Goal: Task Accomplishment & Management: Manage account settings

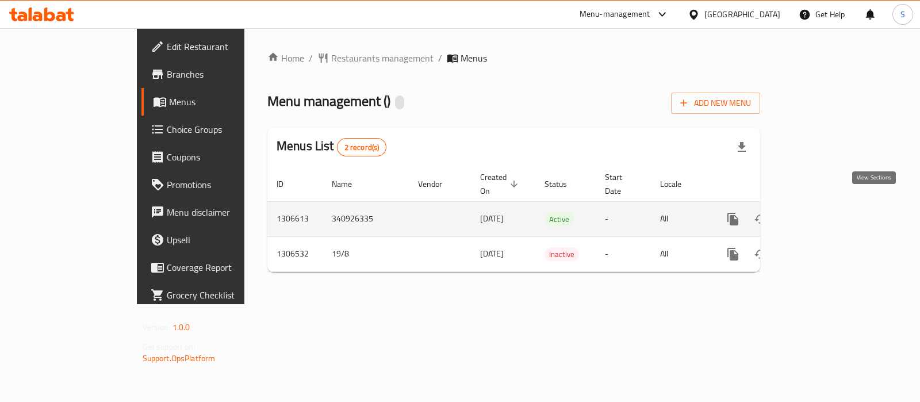
click at [823, 212] on icon "enhanced table" at bounding box center [816, 219] width 14 height 14
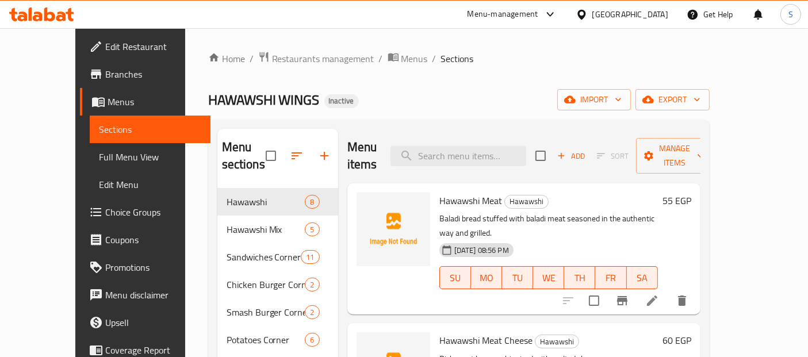
click at [380, 113] on div "Home / Restaurants management / Menus / Sections HAWAWSHI WINGS Inactive import…" at bounding box center [458, 273] width 501 height 444
click at [700, 99] on span "export" at bounding box center [673, 100] width 56 height 14
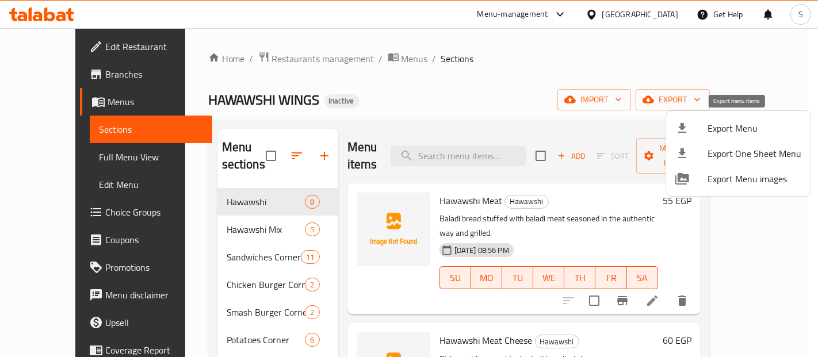
click at [695, 131] on div at bounding box center [691, 128] width 32 height 14
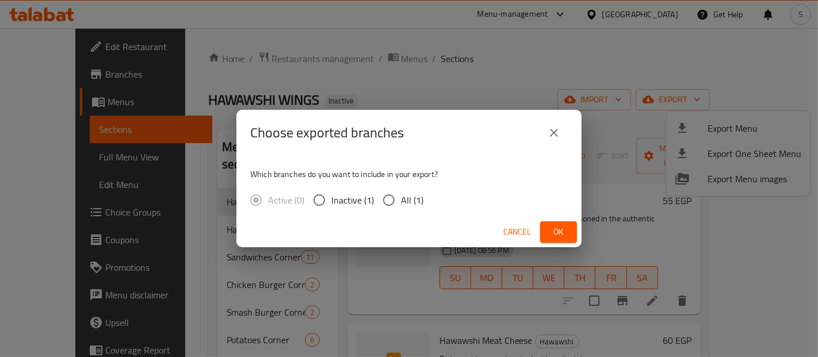
click at [404, 198] on span "All (1)" at bounding box center [412, 200] width 22 height 14
click at [401, 198] on input "All (1)" at bounding box center [389, 200] width 24 height 24
radio input "true"
click at [553, 239] on span "Ok" at bounding box center [558, 232] width 18 height 14
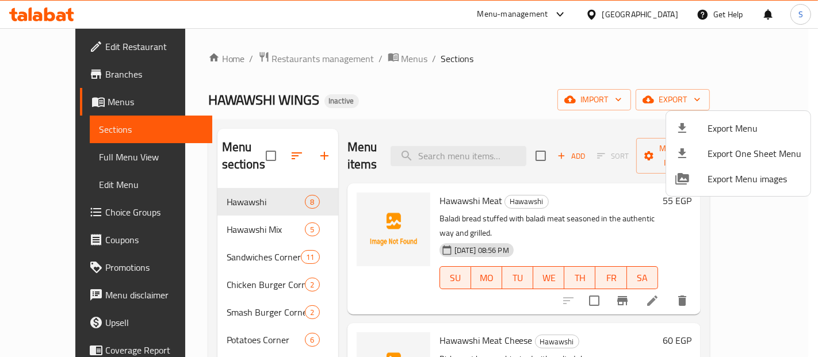
click at [42, 156] on div at bounding box center [409, 178] width 818 height 357
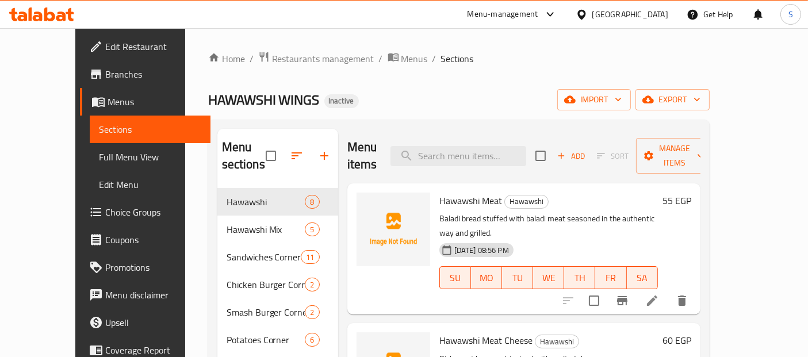
click at [99, 156] on span "Full Menu View" at bounding box center [150, 157] width 102 height 14
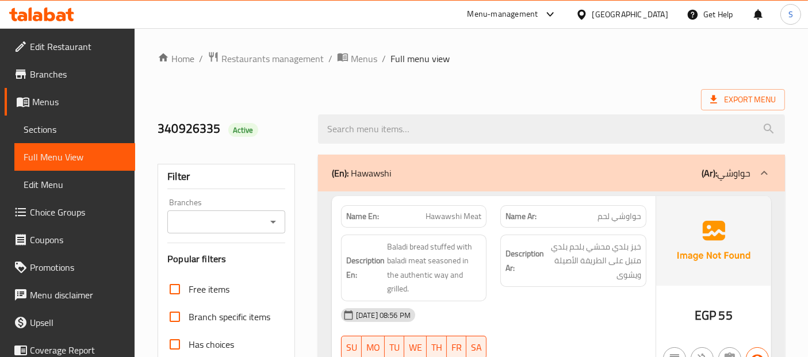
click at [42, 156] on span "Full Menu View" at bounding box center [75, 157] width 102 height 14
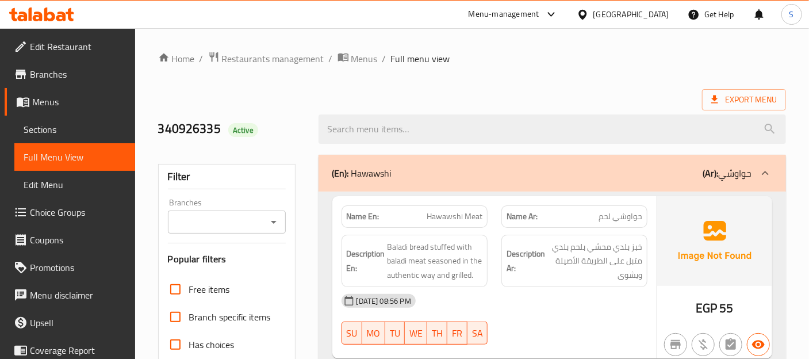
drag, startPoint x: 663, startPoint y: 83, endPoint x: 867, endPoint y: 101, distance: 204.3
click at [809, 101] on html "​ Menu-management [GEOGRAPHIC_DATA] Get Help S Edit Restaurant Branches Menus S…" at bounding box center [404, 179] width 809 height 359
click at [741, 266] on img at bounding box center [714, 241] width 115 height 90
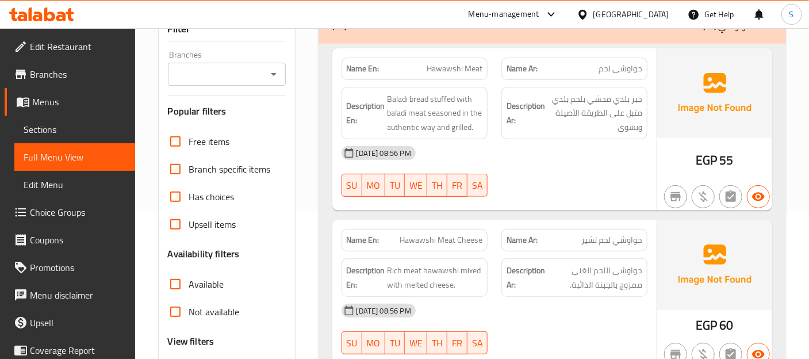
scroll to position [149, 0]
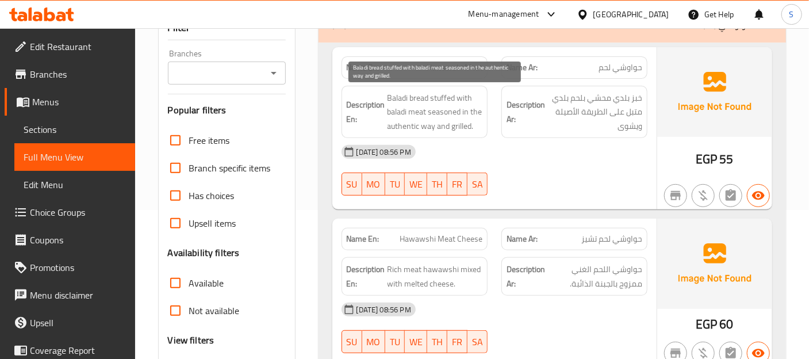
click at [440, 119] on span "Baladi bread stuffed with baladi meat seasoned in the authentic way and grilled." at bounding box center [435, 112] width 95 height 43
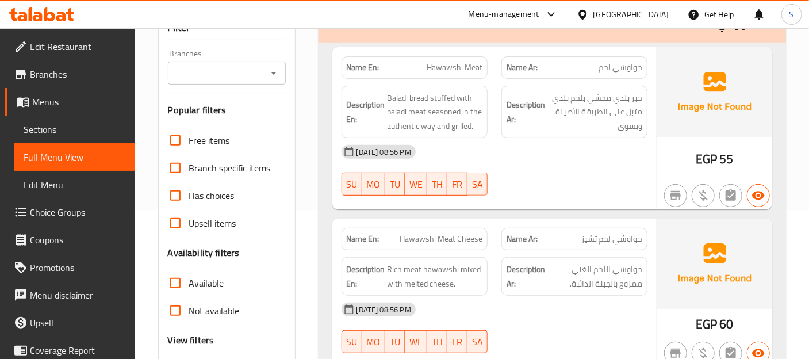
click at [583, 141] on div "[DATE] 08:56 PM" at bounding box center [495, 152] width 320 height 28
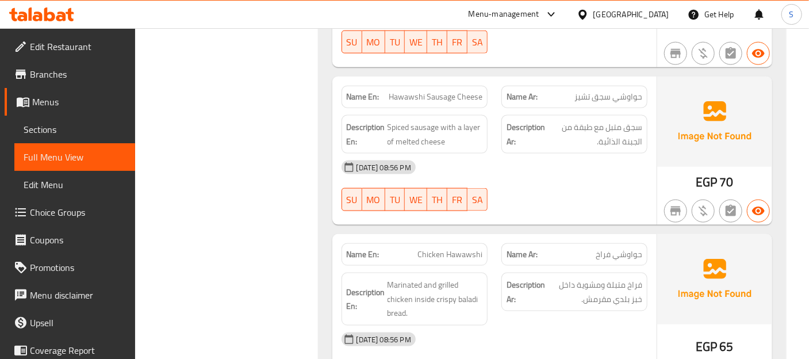
scroll to position [660, 0]
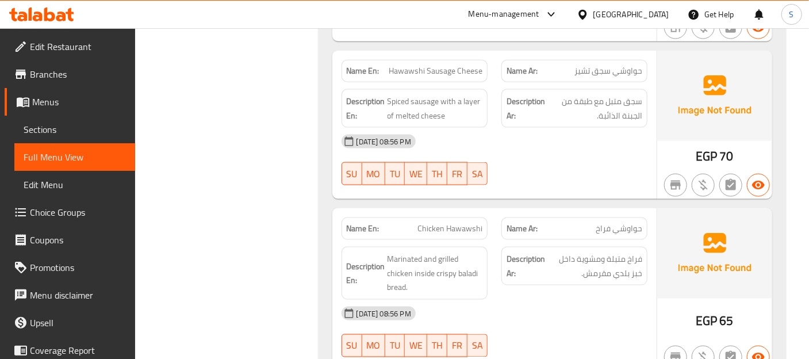
click at [583, 141] on div "[DATE] 08:56 PM" at bounding box center [495, 142] width 320 height 28
click at [683, 242] on img at bounding box center [714, 253] width 115 height 90
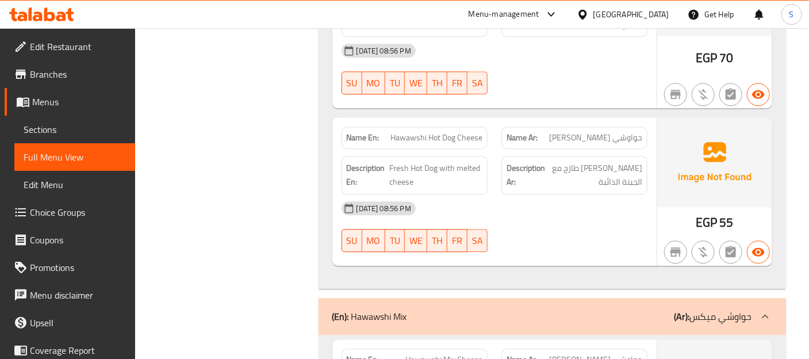
scroll to position [1267, 0]
click at [600, 148] on div "Description Ar: سوسيس طازج مع الجبنة الذائبة" at bounding box center [574, 174] width 160 height 52
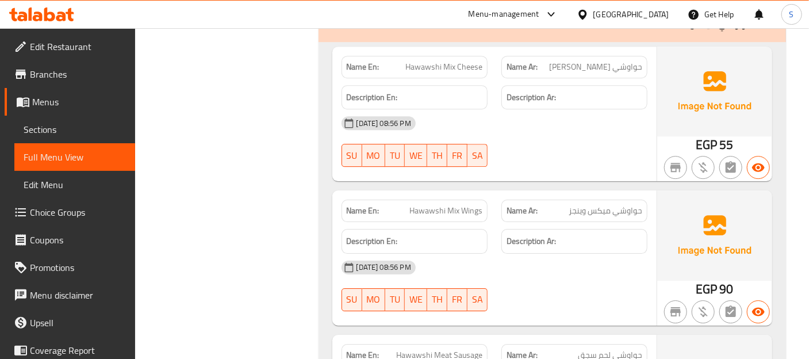
scroll to position [1565, 0]
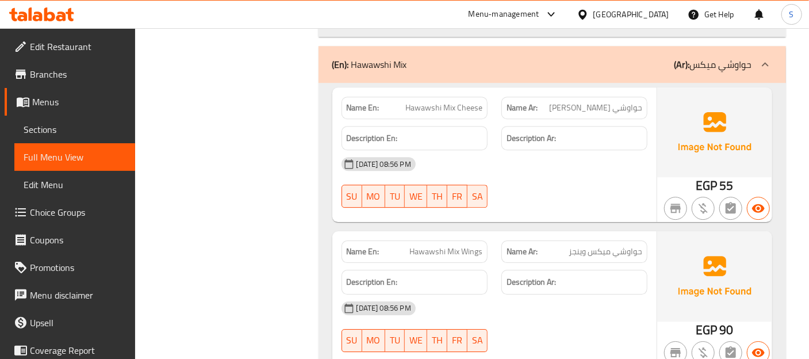
scroll to position [1522, 0]
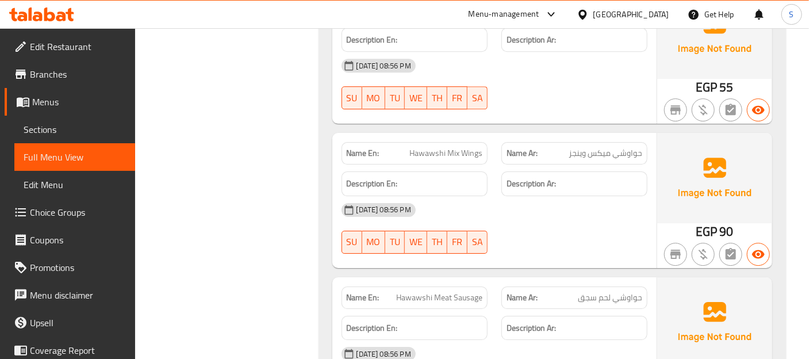
scroll to position [1618, 0]
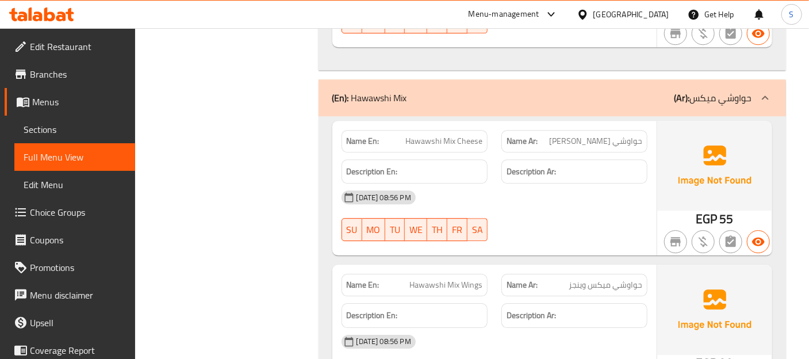
scroll to position [1501, 0]
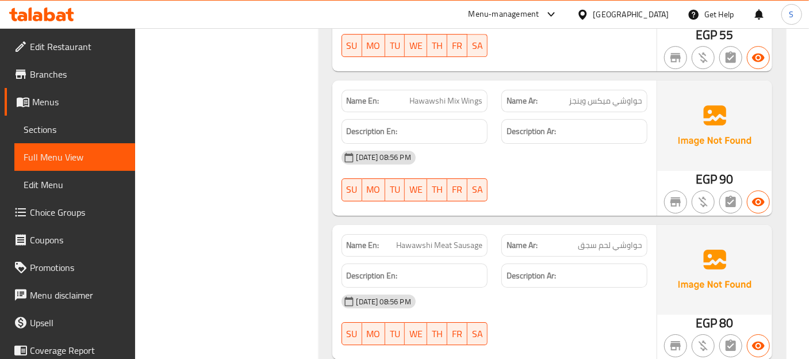
scroll to position [1671, 0]
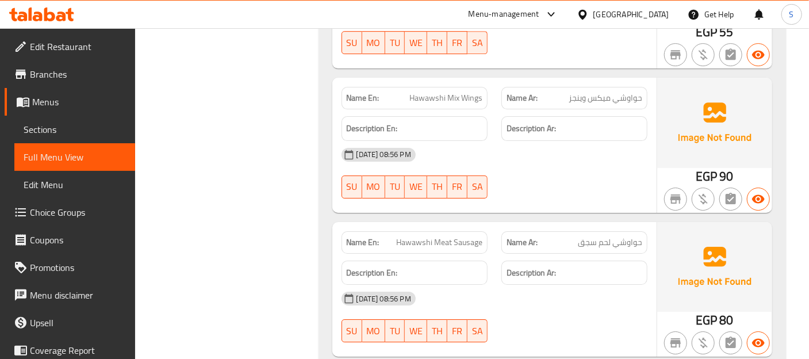
copy span "Hawawshi Mix Wings"
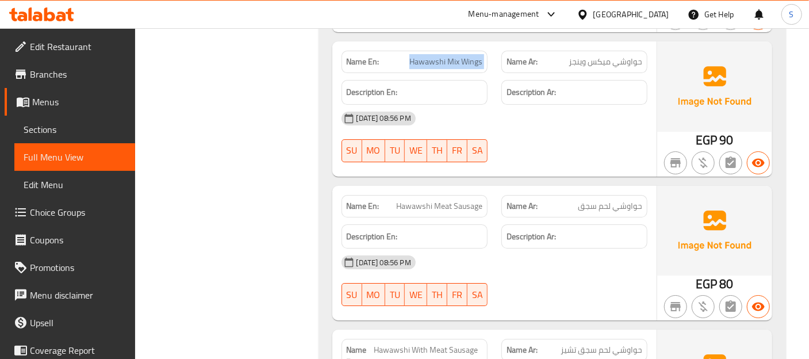
scroll to position [1714, 0]
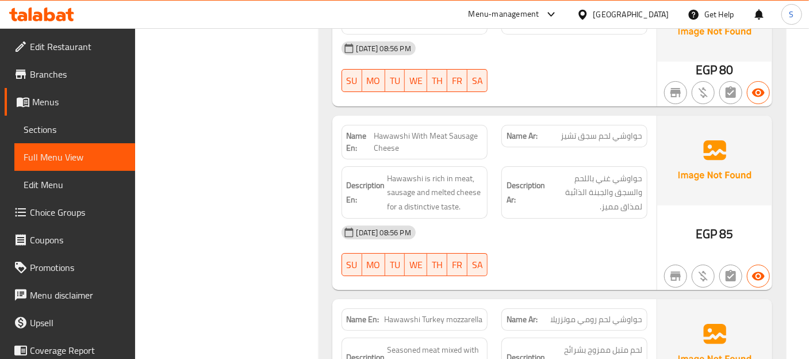
scroll to position [1927, 0]
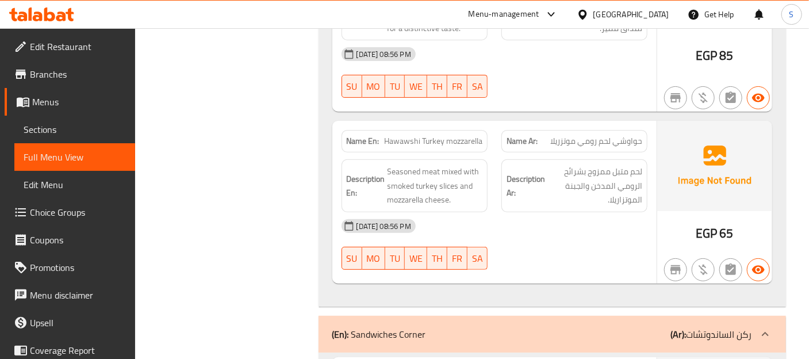
scroll to position [2097, 0]
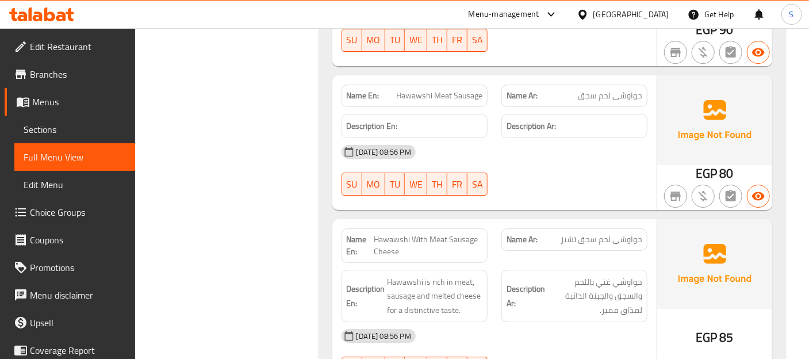
scroll to position [1820, 0]
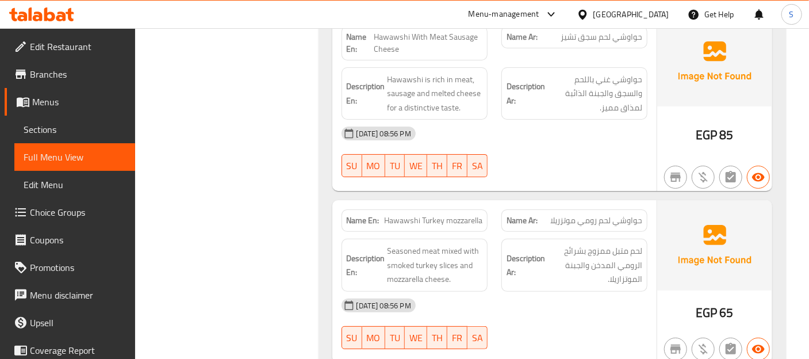
scroll to position [2023, 0]
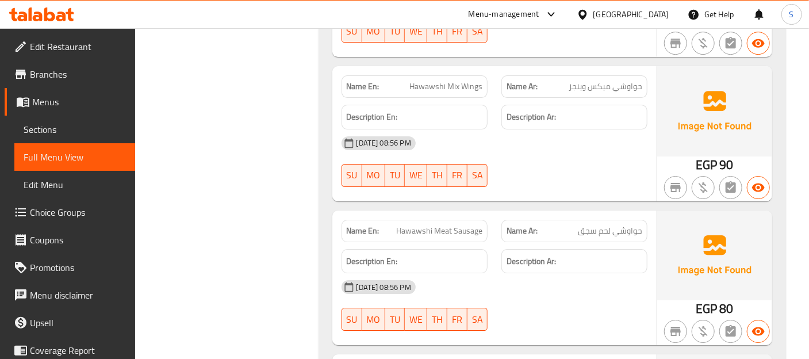
scroll to position [1682, 0]
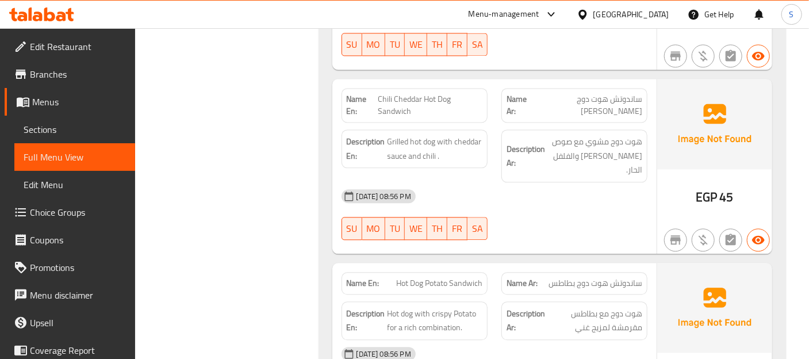
scroll to position [3075, 0]
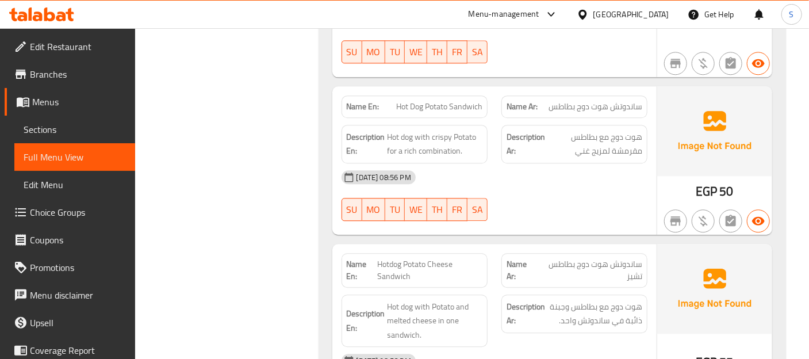
scroll to position [3255, 0]
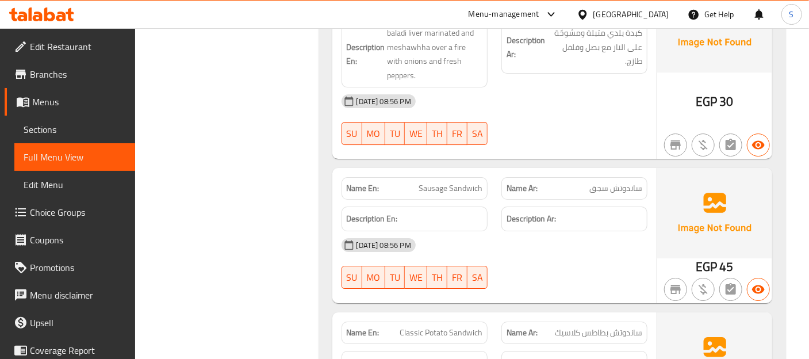
scroll to position [3741, 0]
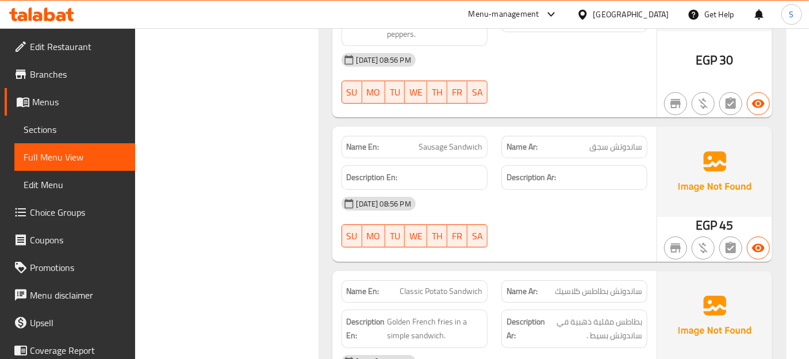
click at [653, 240] on div at bounding box center [574, 247] width 160 height 14
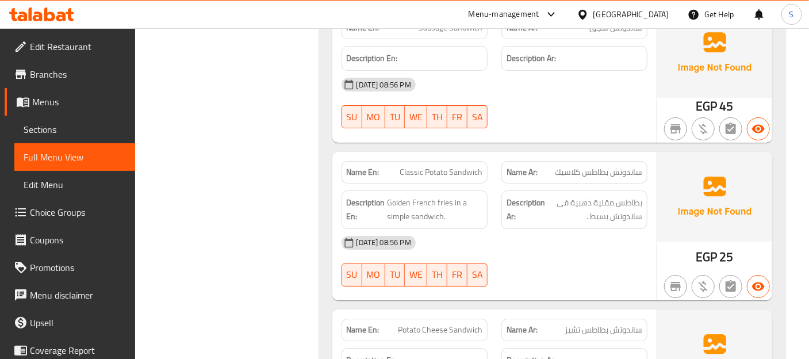
scroll to position [3848, 0]
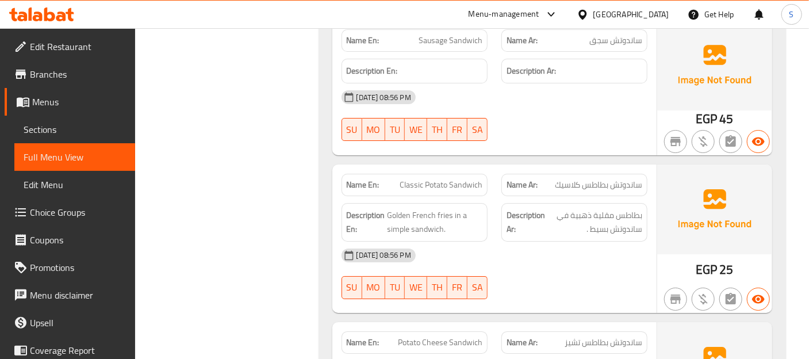
click at [539, 241] on div "[DATE] 08:56 PM" at bounding box center [495, 255] width 320 height 28
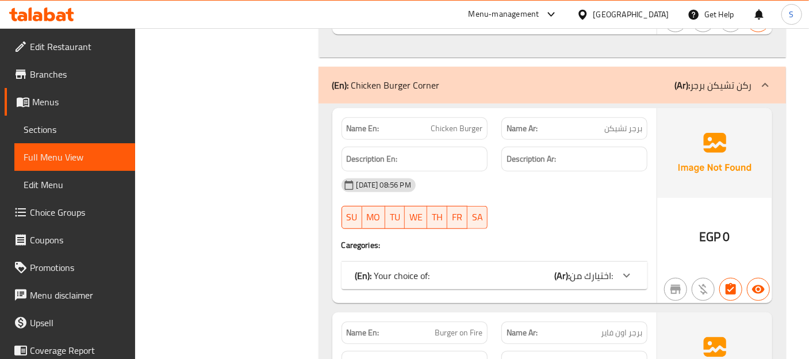
scroll to position [4274, 0]
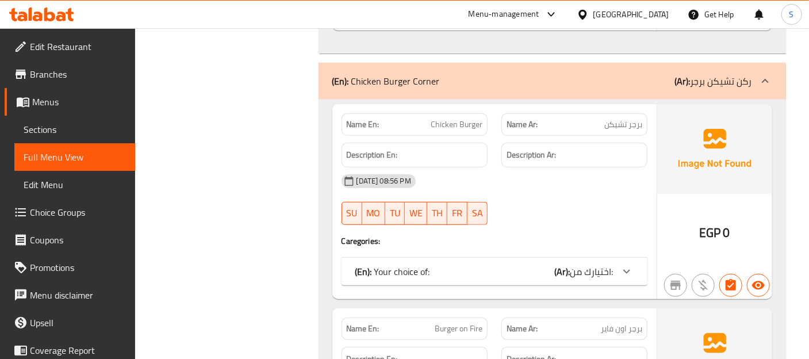
drag, startPoint x: 608, startPoint y: 141, endPoint x: 831, endPoint y: 5, distance: 261.4
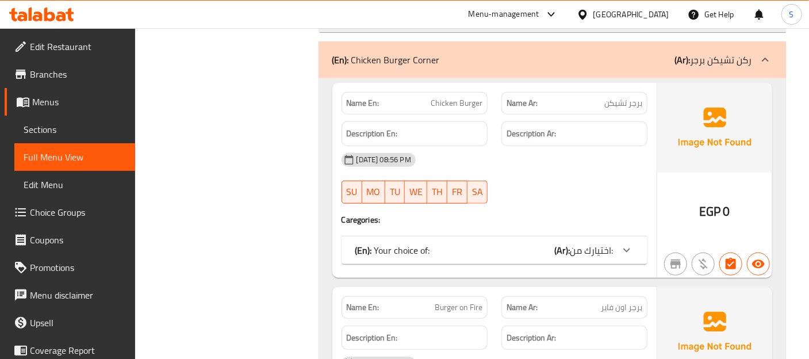
scroll to position [4311, 0]
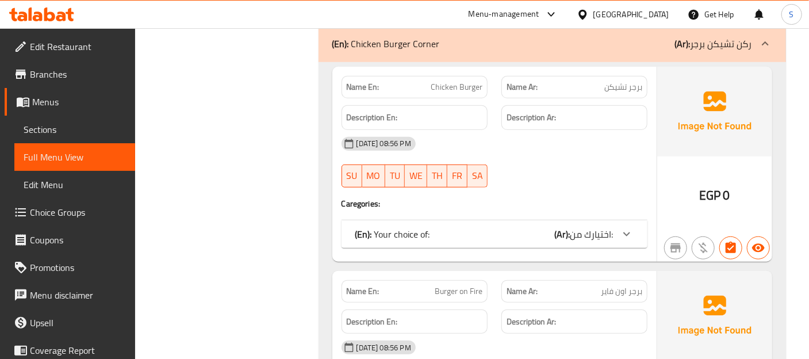
click at [613, 220] on div "(En): Your choice of: (Ar): اختيارك من:" at bounding box center [495, 234] width 306 height 28
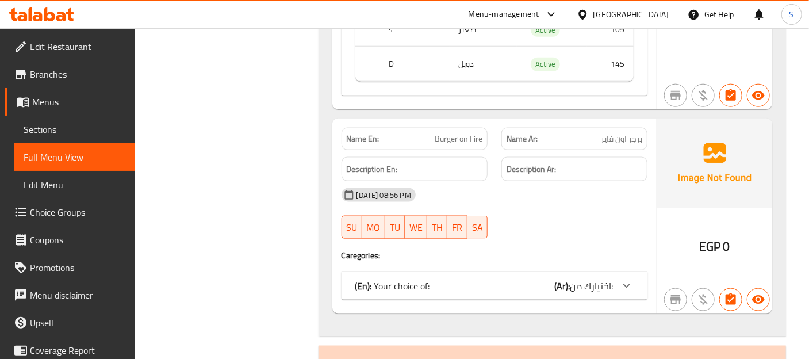
scroll to position [4617, 0]
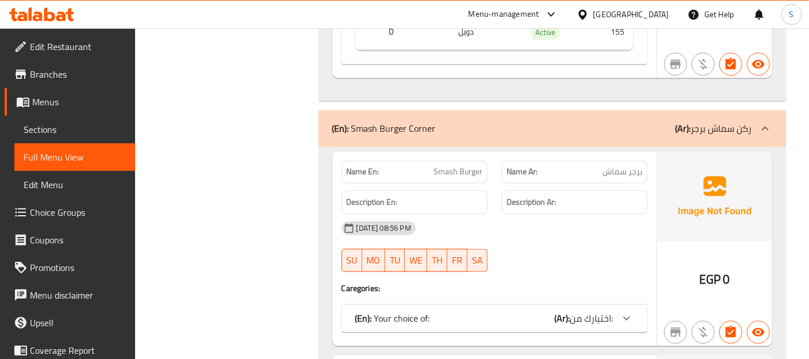
scroll to position [4958, 0]
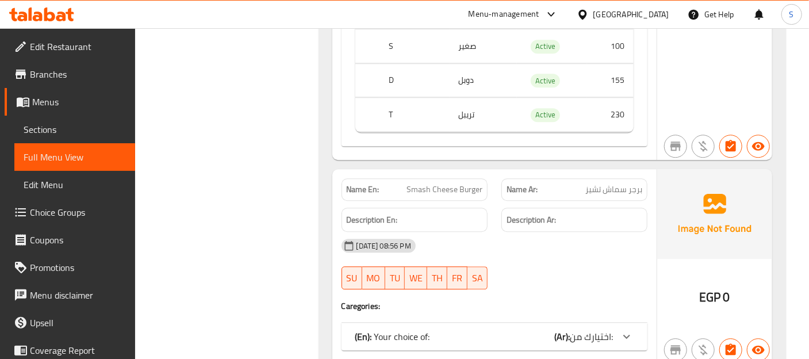
scroll to position [5310, 0]
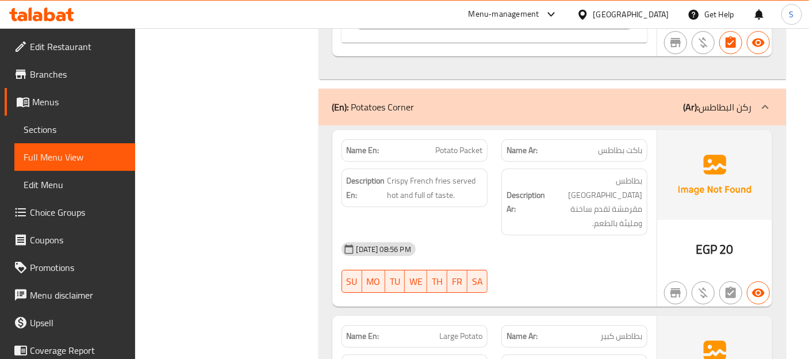
scroll to position [5778, 0]
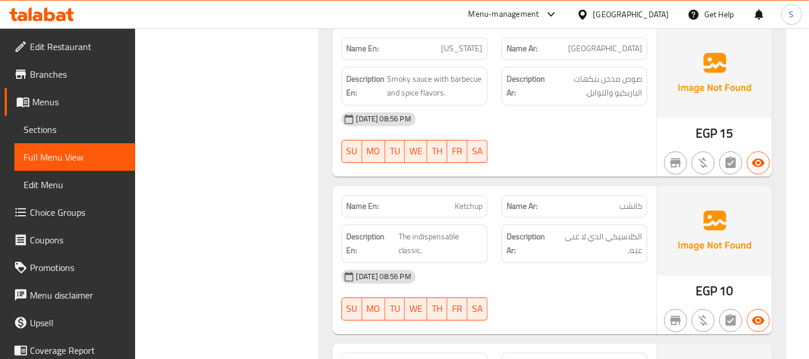
scroll to position [7516, 0]
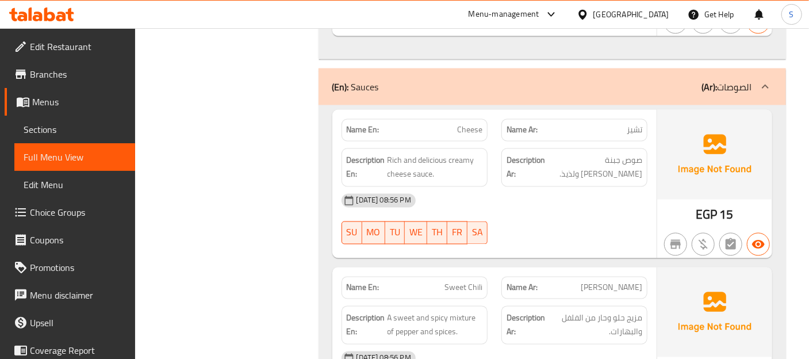
scroll to position [6845, 0]
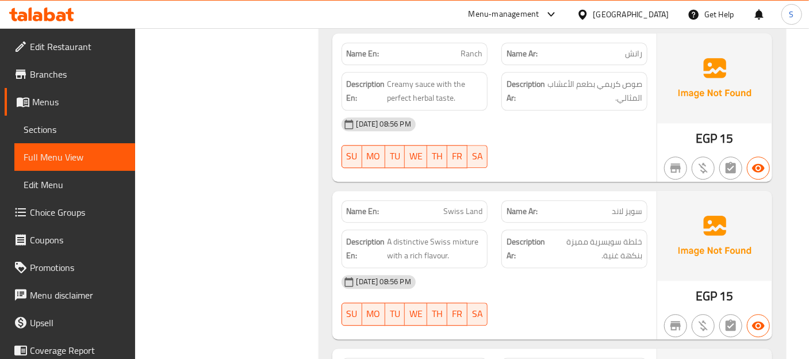
scroll to position [7229, 0]
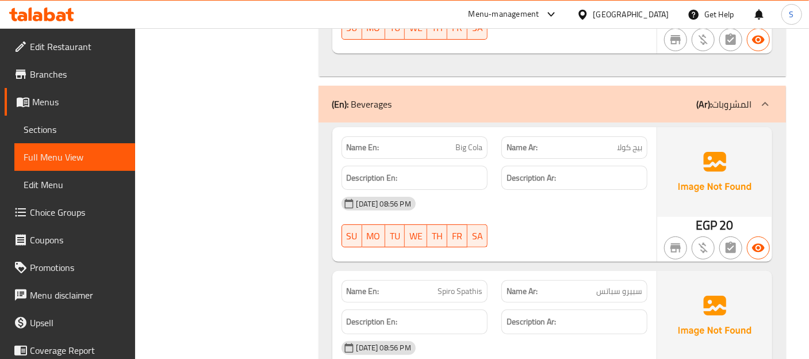
scroll to position [8021, 0]
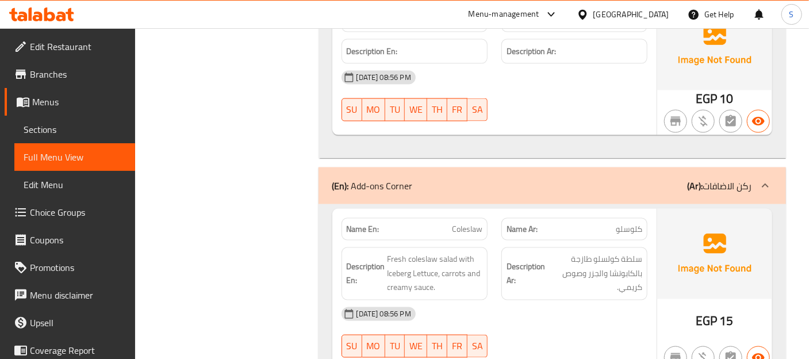
scroll to position [8702, 0]
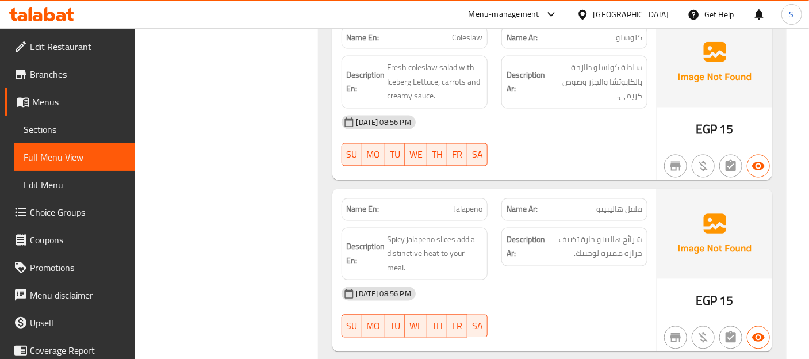
scroll to position [8894, 0]
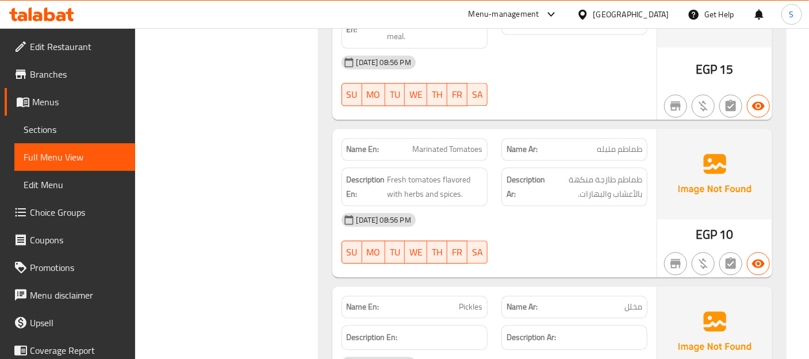
scroll to position [9135, 0]
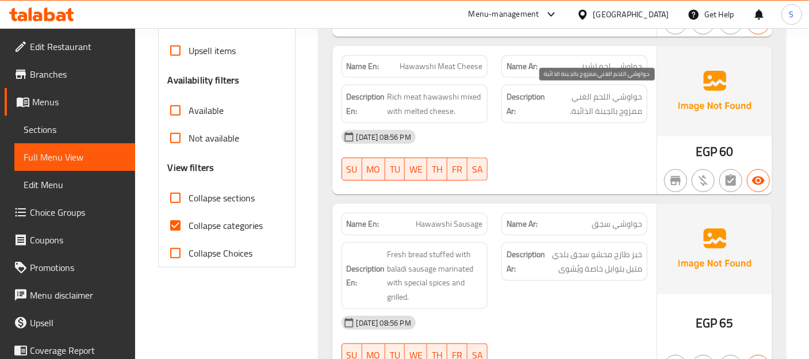
scroll to position [310, 0]
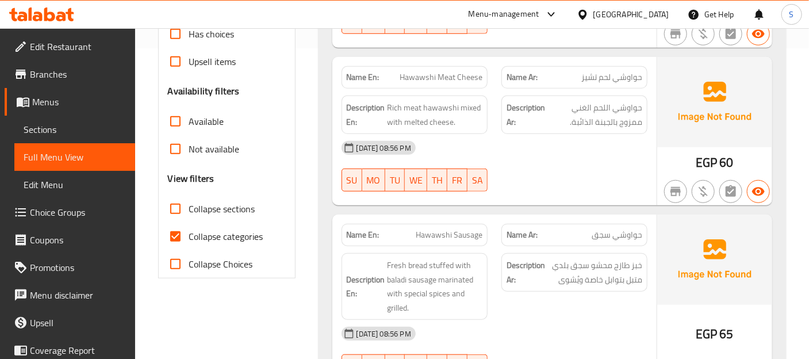
click at [508, 121] on strong "Description Ar:" at bounding box center [526, 115] width 39 height 28
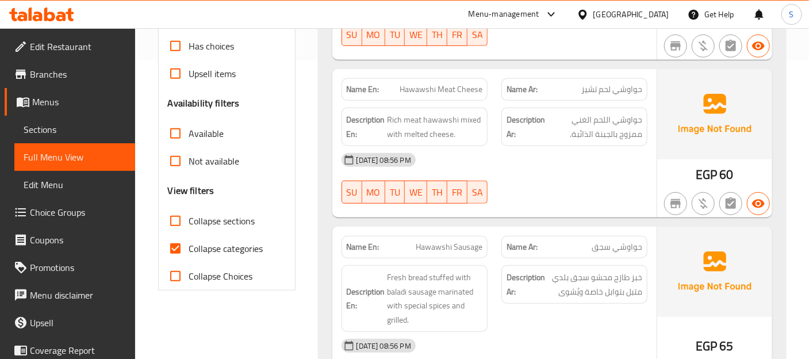
scroll to position [298, 0]
click at [629, 94] on span "حواوشي لحم تشيز" at bounding box center [611, 90] width 61 height 12
copy span "حواوشي"
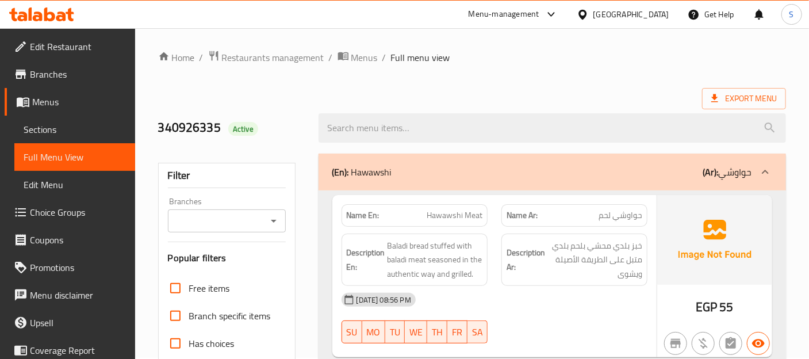
scroll to position [0, 0]
click at [621, 162] on div "(En): [PERSON_NAME] (Ar): حواوشي" at bounding box center [552, 173] width 467 height 37
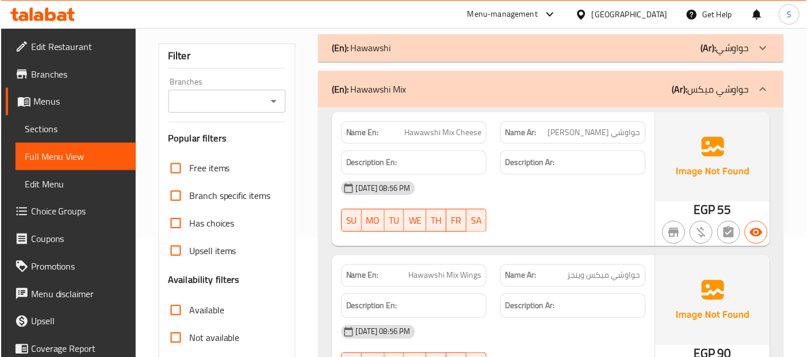
scroll to position [128, 0]
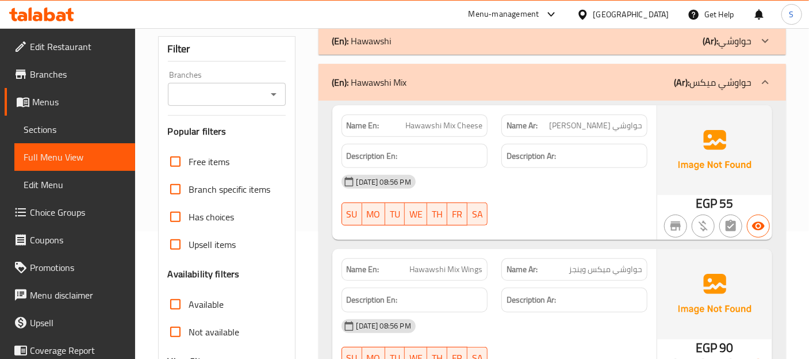
click at [474, 182] on div "[DATE] 08:56 PM" at bounding box center [495, 182] width 320 height 28
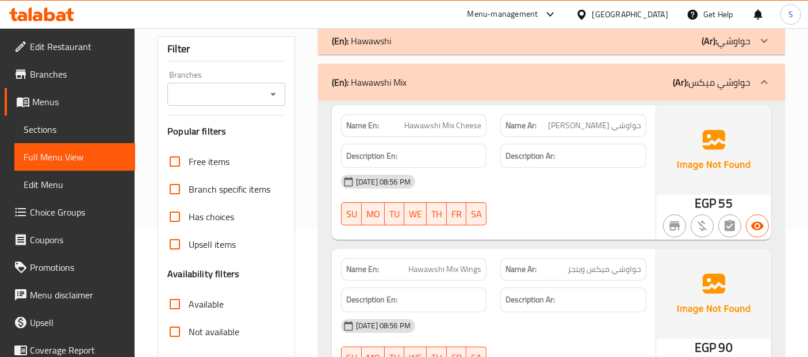
click at [35, 131] on span "Sections" at bounding box center [75, 129] width 102 height 14
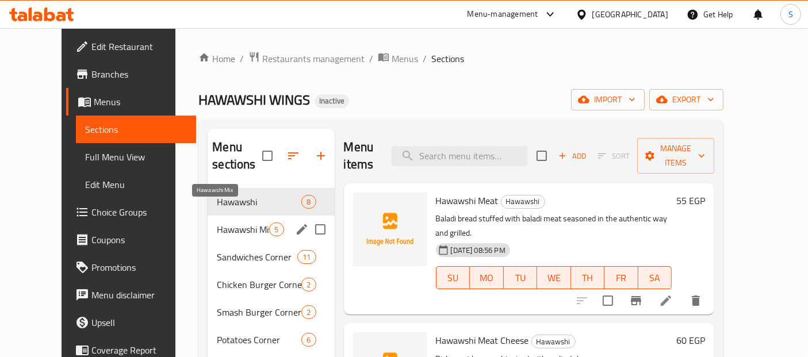
click at [217, 223] on span "Hawawshi Mix" at bounding box center [243, 230] width 52 height 14
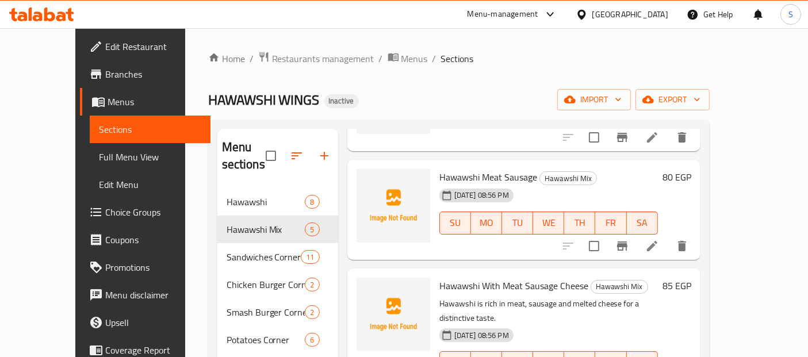
scroll to position [247, 0]
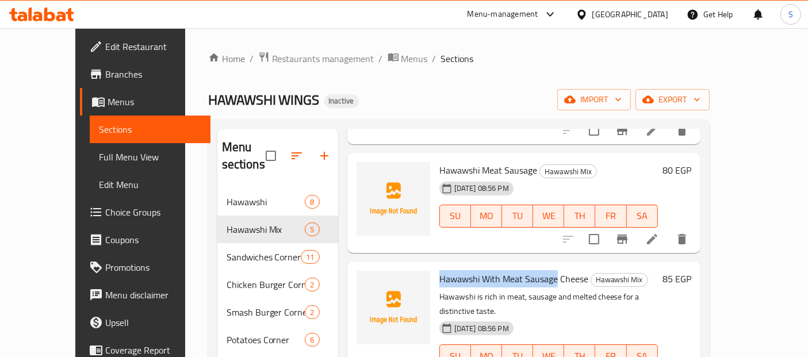
drag, startPoint x: 536, startPoint y: 262, endPoint x: 422, endPoint y: 254, distance: 114.7
click at [439, 270] on span "Hawawshi With Meat Sausage Cheese" at bounding box center [513, 278] width 149 height 17
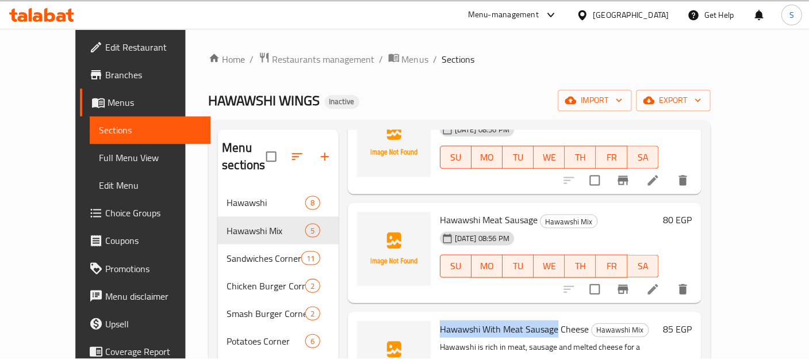
scroll to position [194, 0]
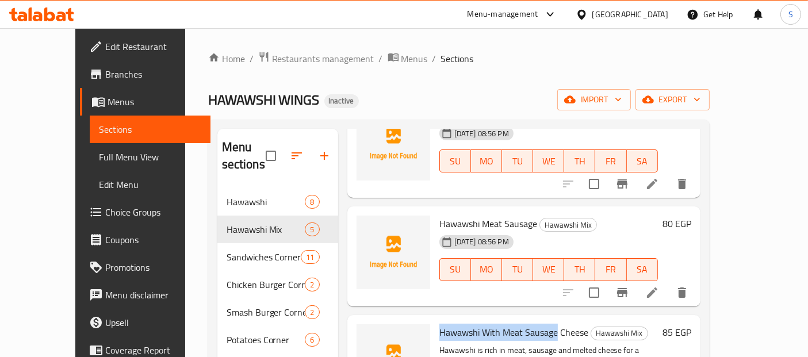
click at [440, 273] on div "[DATE] 08:56 PM SU MO TU WE TH FR SA" at bounding box center [549, 262] width 228 height 62
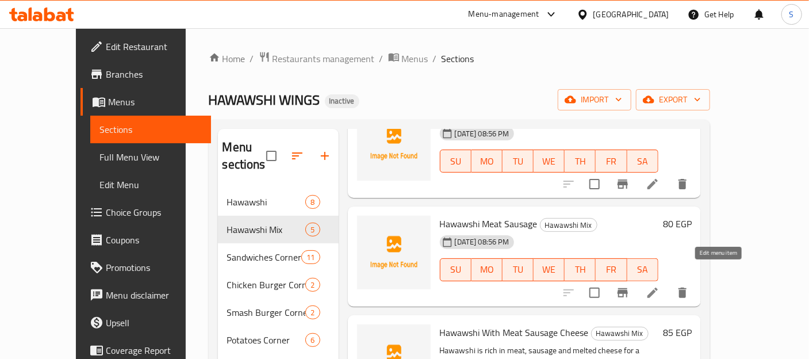
click at [658, 287] on icon at bounding box center [652, 292] width 10 height 10
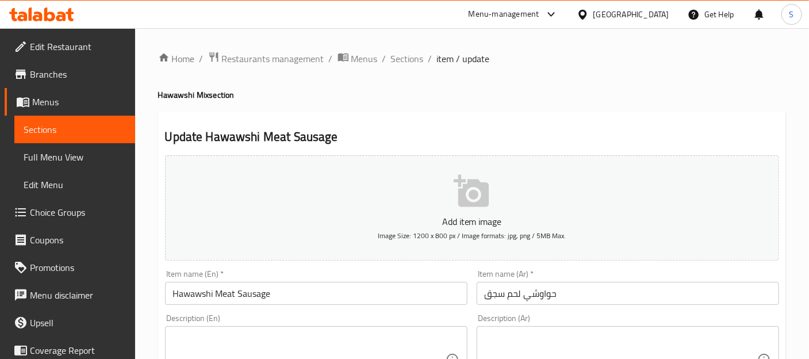
click at [611, 133] on h2 "Update Hawawshi Meat Sausage" at bounding box center [472, 136] width 614 height 17
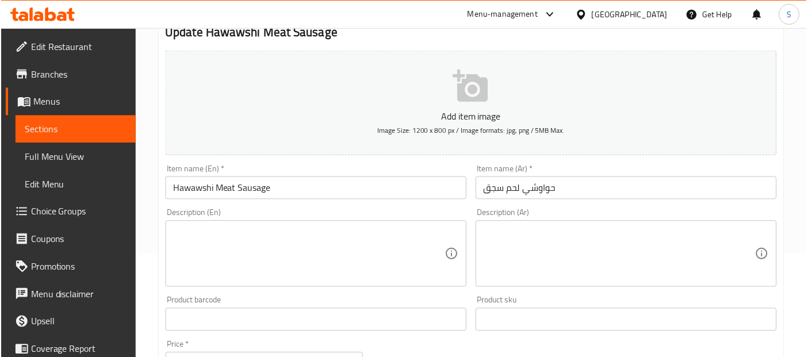
scroll to position [106, 0]
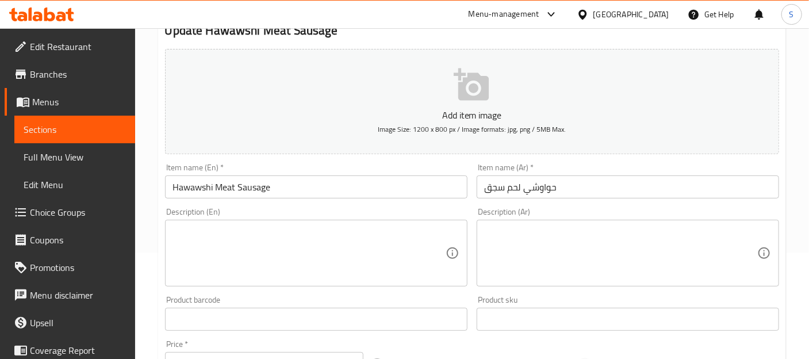
click at [616, 239] on textarea at bounding box center [621, 253] width 273 height 55
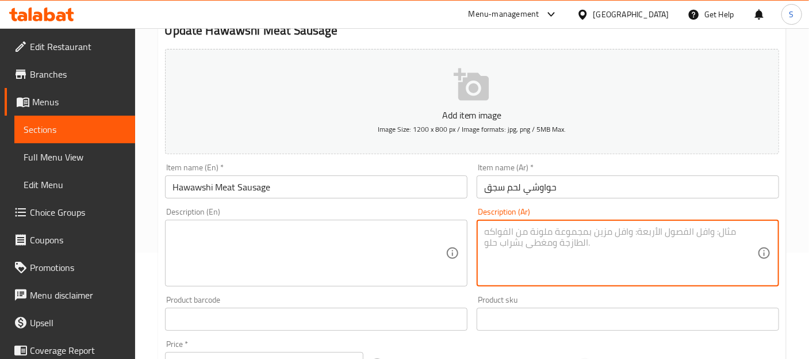
paste textarea "مزيج بين اللحم المفروم والسجق البلدي داخل خبز بلدي شهي"
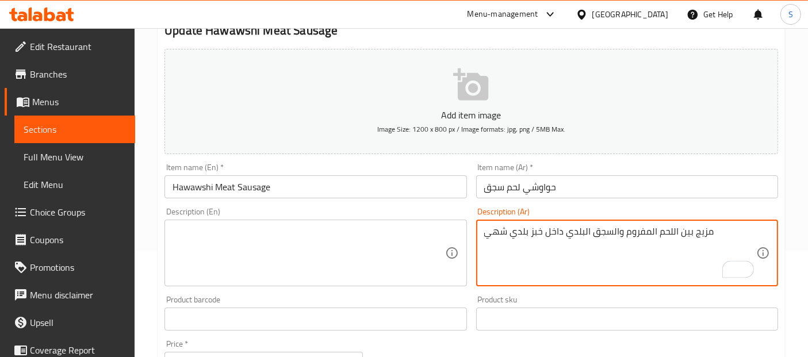
type textarea "مزيج بين اللحم المفروم والسجق البلدي داخل خبز بلدي شهي"
click at [355, 251] on textarea at bounding box center [308, 253] width 272 height 55
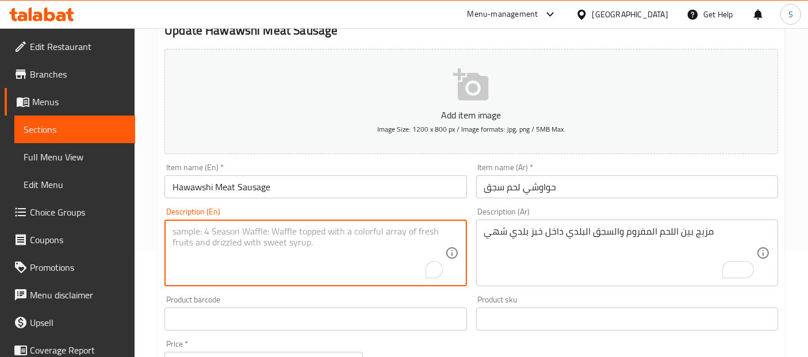
paste textarea "A mixture of minced meat and local sausage inside delicious local bread"
click at [386, 231] on textarea "A mixture of minced meat and local sausage inside delicious local bread" at bounding box center [308, 253] width 272 height 55
type textarea "A mixture of minced meat and local sausage inside local bread"
click at [502, 231] on textarea "مزيج بين اللحم المفروم والسجق البلدي داخل خبز بلدي شهي" at bounding box center [620, 253] width 272 height 55
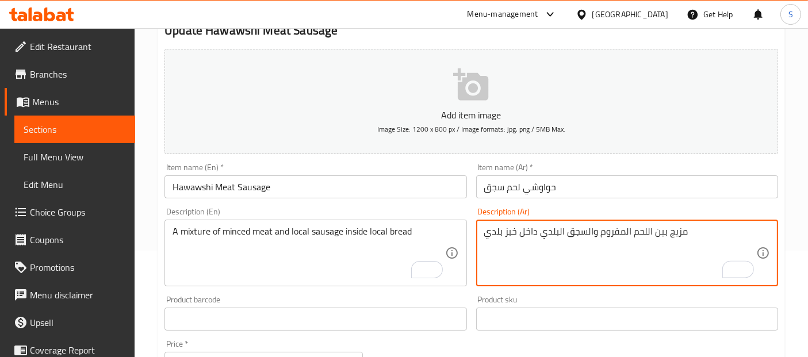
type textarea "مزيج بين اللحم المفروم والسجق البلدي داخل خبز بلدي"
click at [429, 189] on input "Hawawshi Meat Sausage" at bounding box center [315, 186] width 302 height 23
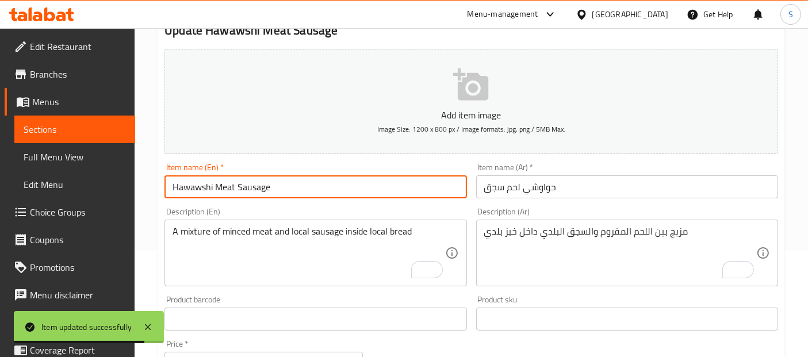
click at [89, 47] on span "Edit Restaurant" at bounding box center [78, 47] width 96 height 14
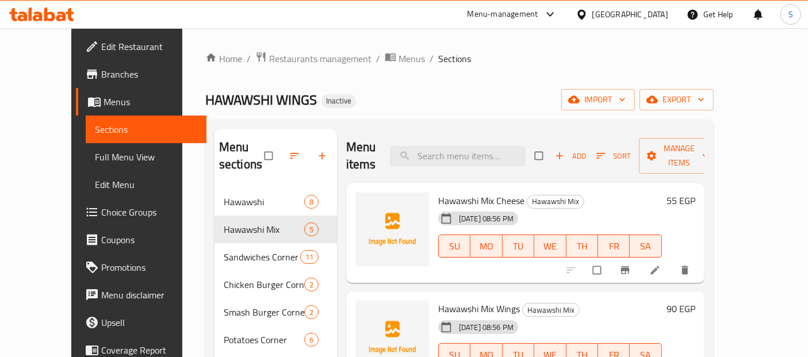
click at [95, 156] on span "Full Menu View" at bounding box center [146, 157] width 102 height 14
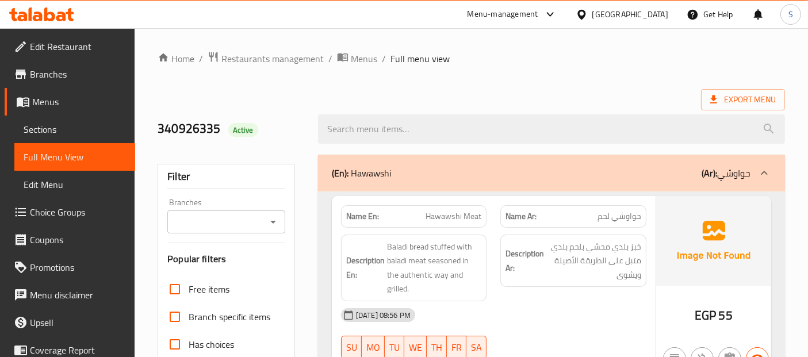
click at [432, 89] on div "Export Menu" at bounding box center [471, 99] width 627 height 21
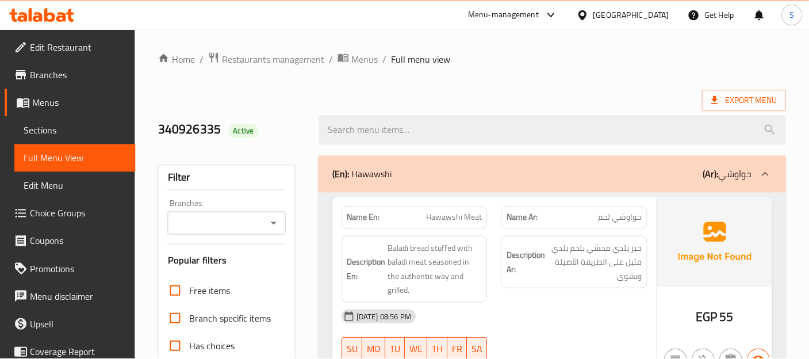
scroll to position [1871, 0]
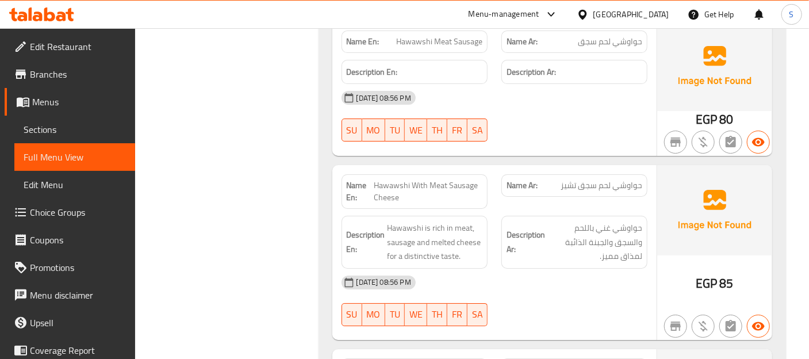
click at [670, 242] on img at bounding box center [714, 210] width 115 height 90
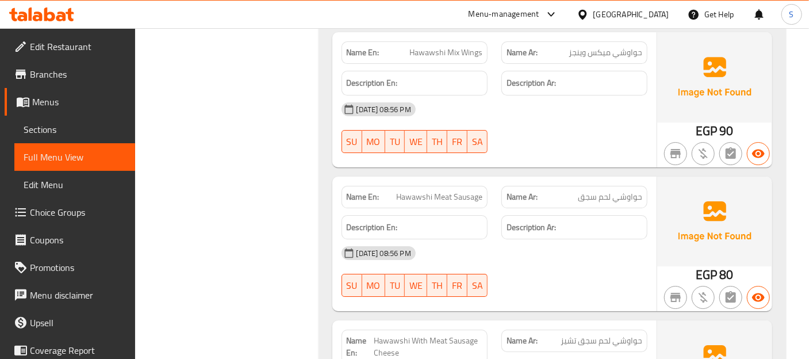
scroll to position [1712, 0]
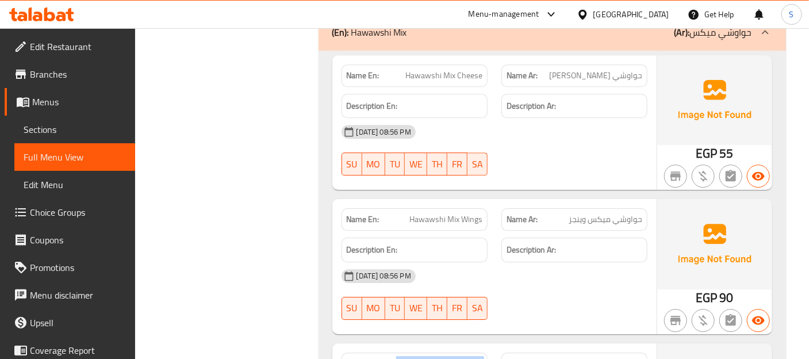
scroll to position [1552, 0]
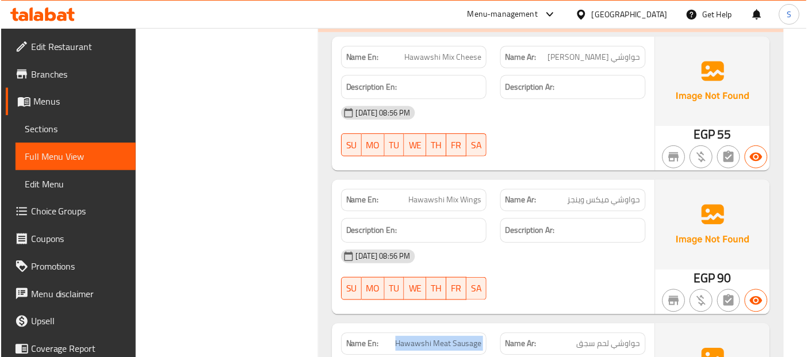
scroll to position [1584, 0]
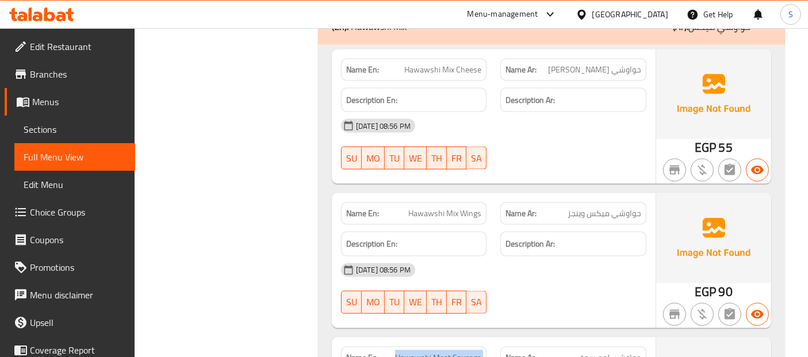
click at [61, 128] on span "Sections" at bounding box center [75, 129] width 102 height 14
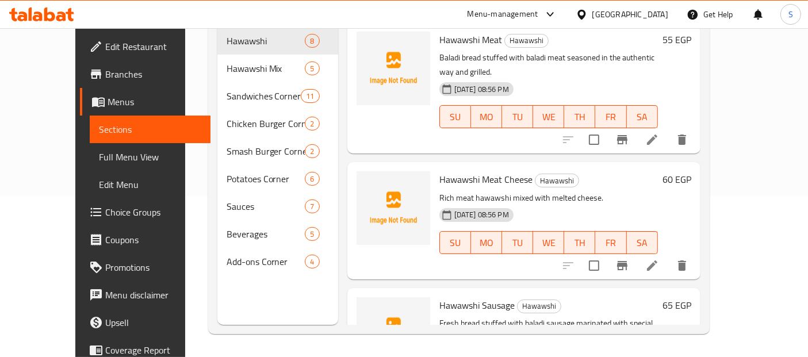
scroll to position [160, 0]
click at [439, 121] on div "Hawawshi Meat Hawawshi Baladi bread stuffed with baladi meat seasoned in the au…" at bounding box center [523, 88] width 353 height 131
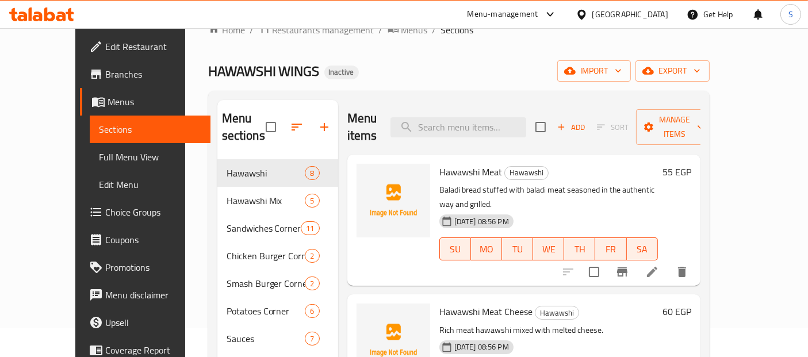
scroll to position [0, 0]
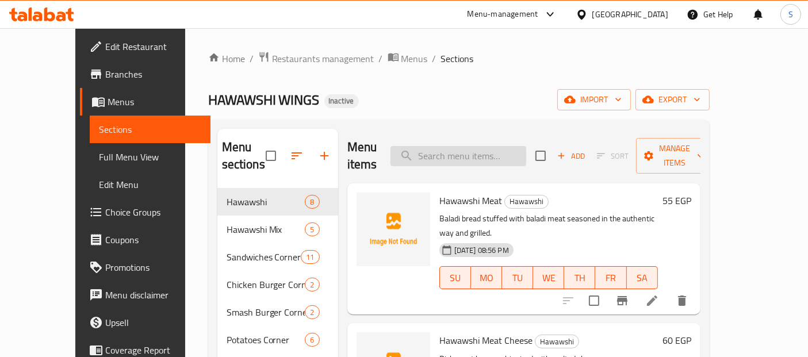
click at [471, 151] on input "search" at bounding box center [458, 156] width 136 height 20
paste input "Jalapeno"
type input "Jalapeno"
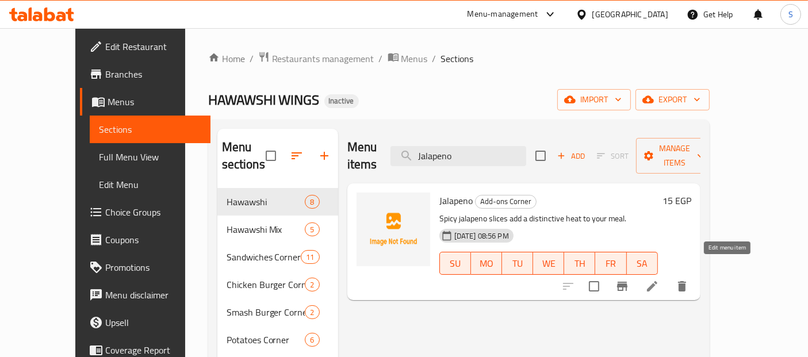
click at [657, 281] on icon at bounding box center [652, 286] width 10 height 10
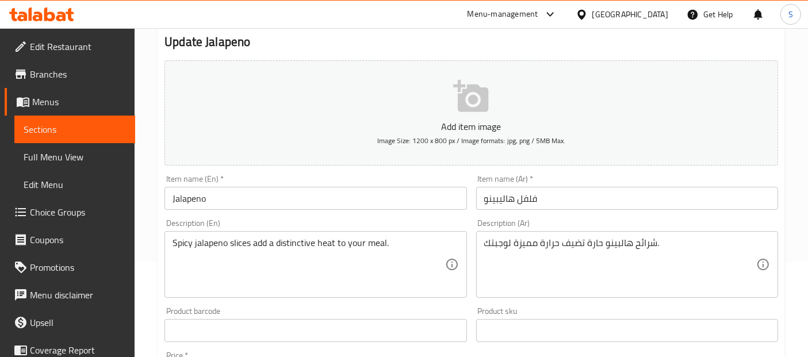
scroll to position [117, 0]
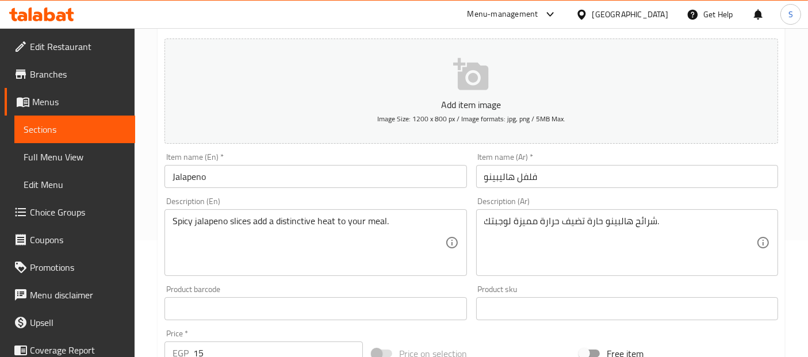
click at [346, 179] on input "Jalapeno" at bounding box center [315, 176] width 302 height 23
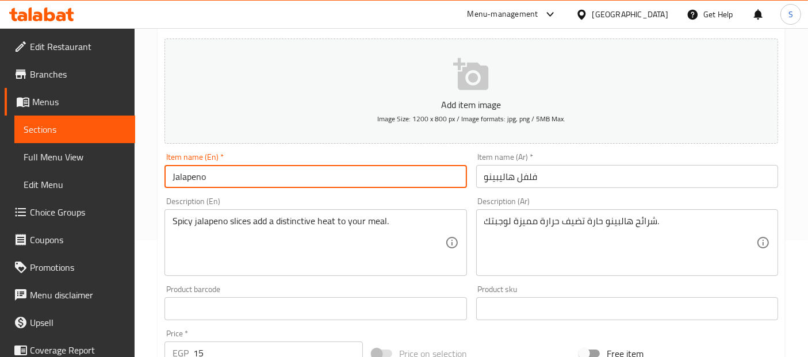
click at [537, 181] on input "فلفل هاليبينو" at bounding box center [627, 176] width 302 height 23
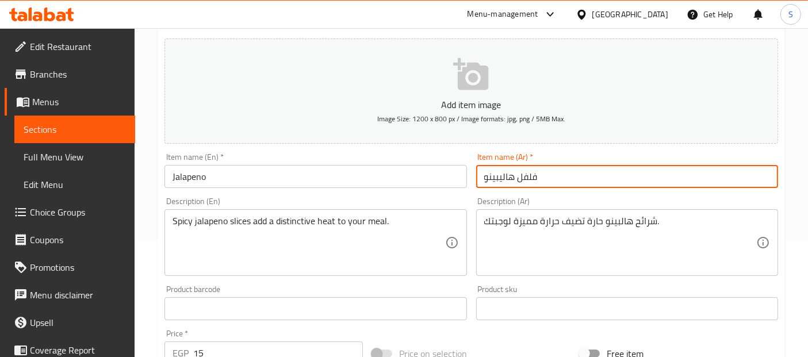
click at [537, 181] on input "فلفل هاليبينو" at bounding box center [627, 176] width 302 height 23
click at [347, 175] on input "Jalapeno" at bounding box center [315, 176] width 302 height 23
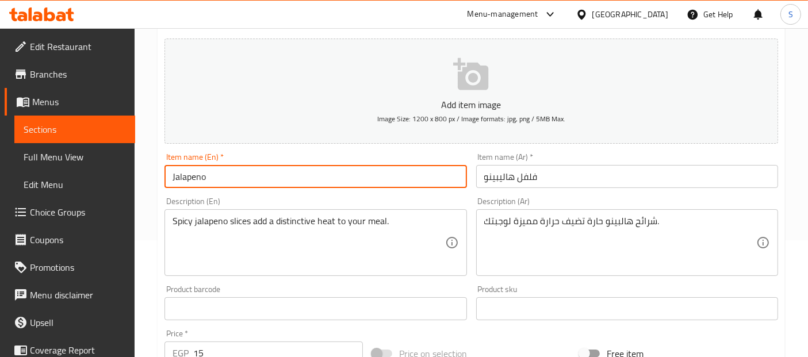
click at [347, 175] on input "Jalapeno" at bounding box center [315, 176] width 302 height 23
paste input "peppers"
type input "Jalapeno peppers"
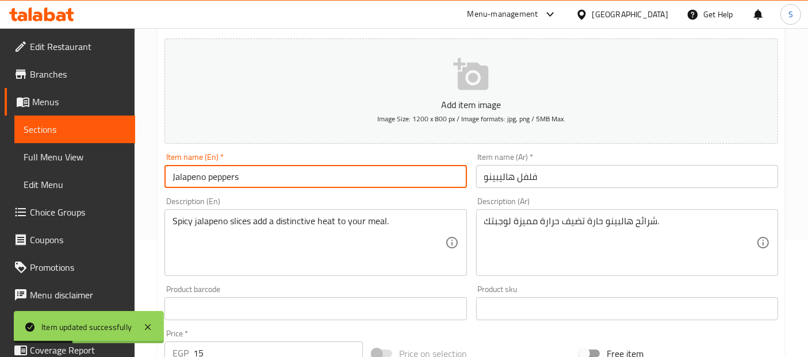
click at [97, 125] on span "Sections" at bounding box center [75, 129] width 102 height 14
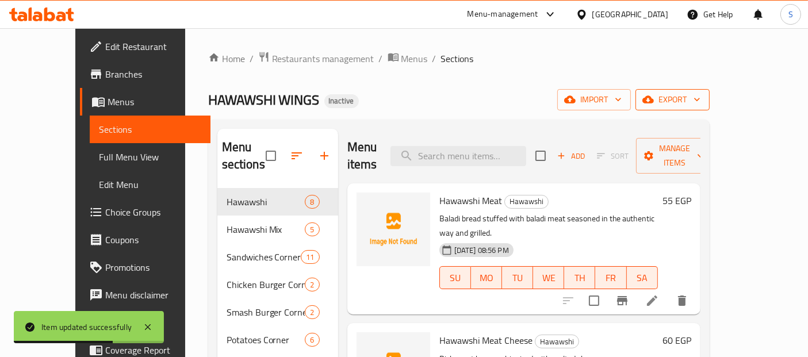
click at [709, 108] on button "export" at bounding box center [672, 99] width 74 height 21
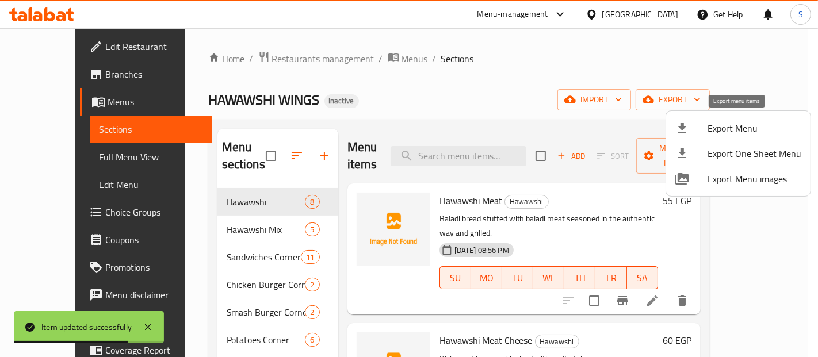
click at [699, 133] on div at bounding box center [691, 128] width 32 height 14
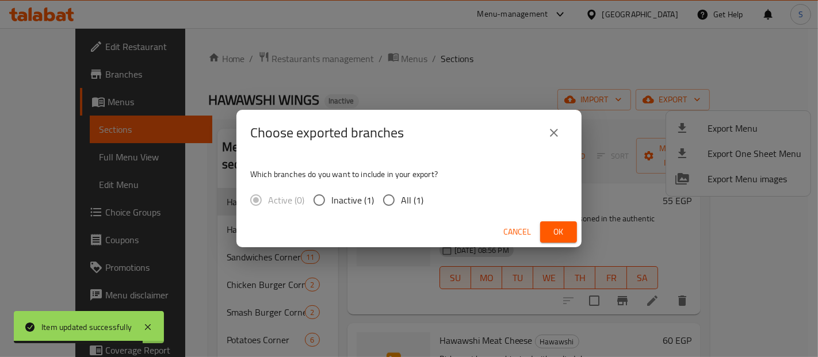
click at [412, 201] on span "All (1)" at bounding box center [412, 200] width 22 height 14
click at [401, 201] on input "All (1)" at bounding box center [389, 200] width 24 height 24
radio input "true"
drag, startPoint x: 574, startPoint y: 245, endPoint x: 565, endPoint y: 228, distance: 19.5
click at [565, 228] on div "Cancel Ok" at bounding box center [408, 232] width 345 height 30
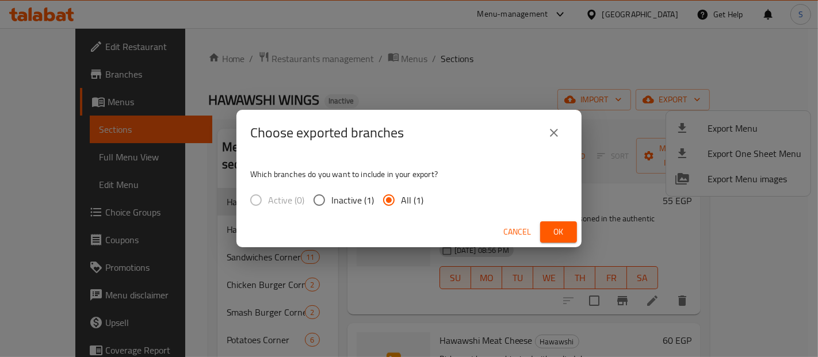
click at [565, 228] on span "Ok" at bounding box center [558, 232] width 18 height 14
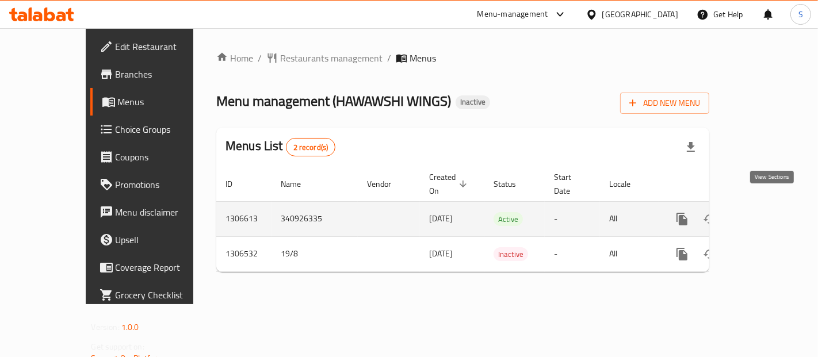
click at [768, 214] on icon "enhanced table" at bounding box center [765, 219] width 10 height 10
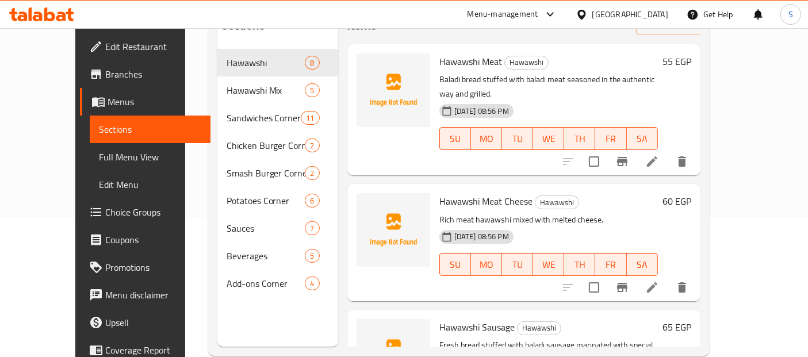
scroll to position [160, 0]
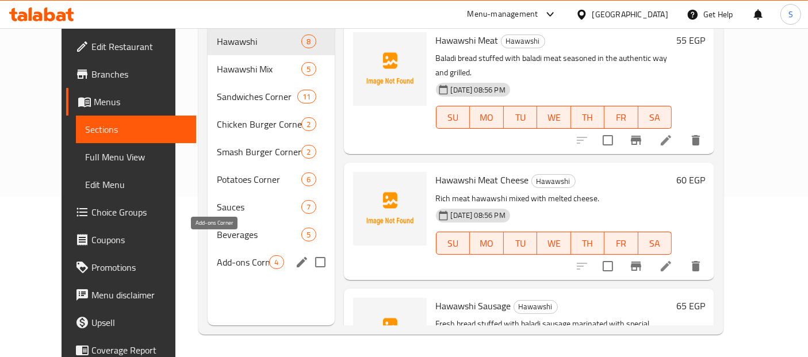
click at [217, 255] on span "Add-ons Corner" at bounding box center [243, 262] width 52 height 14
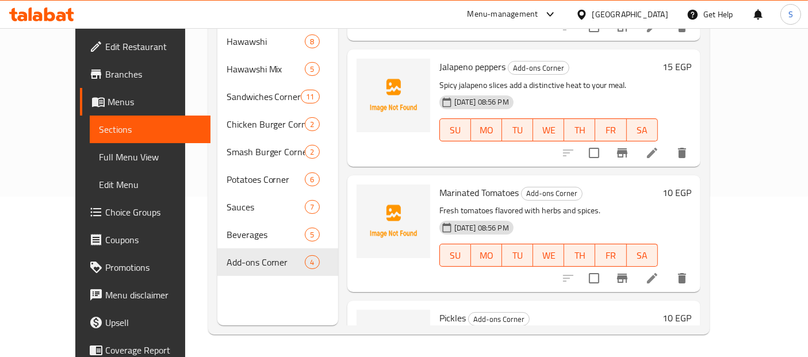
scroll to position [156, 0]
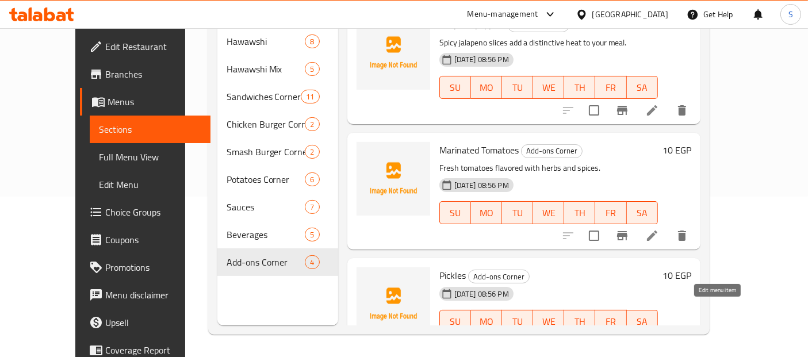
click at [659, 337] on icon at bounding box center [652, 344] width 14 height 14
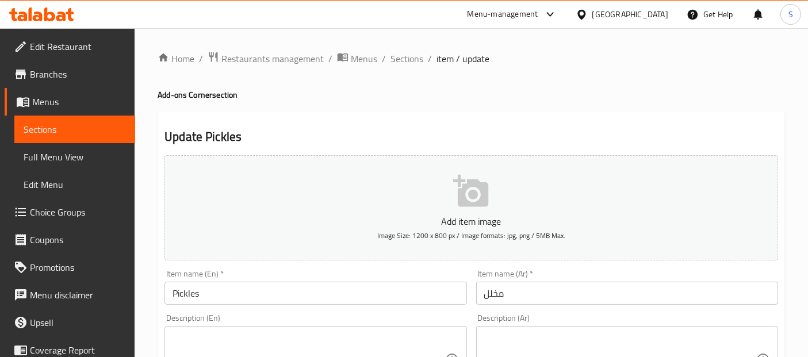
click at [194, 284] on input "Pickles" at bounding box center [315, 293] width 302 height 23
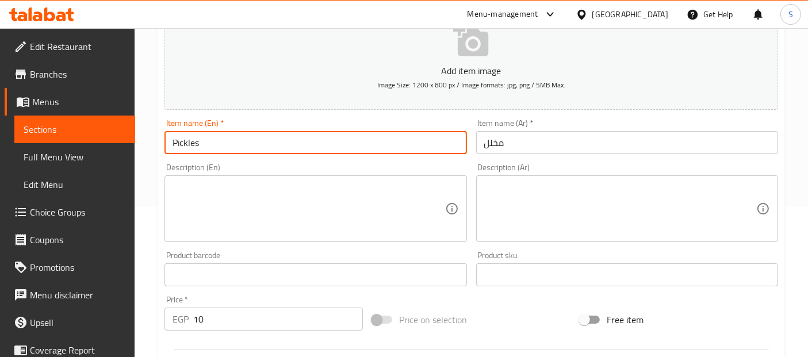
scroll to position [159, 0]
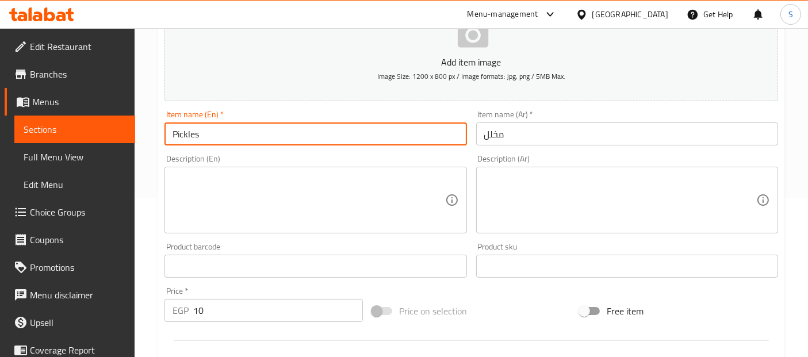
click at [315, 210] on textarea at bounding box center [308, 200] width 272 height 55
paste textarea "Pickles mixو vinegar, salt, sugar, spices"
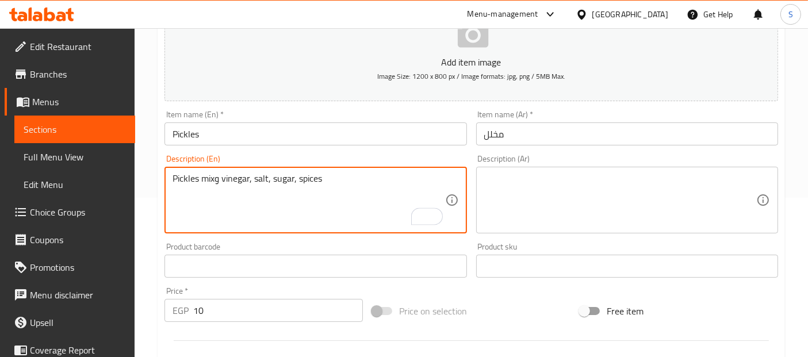
type textarea "Pickles mixو vinegar, salt, sugar, spices"
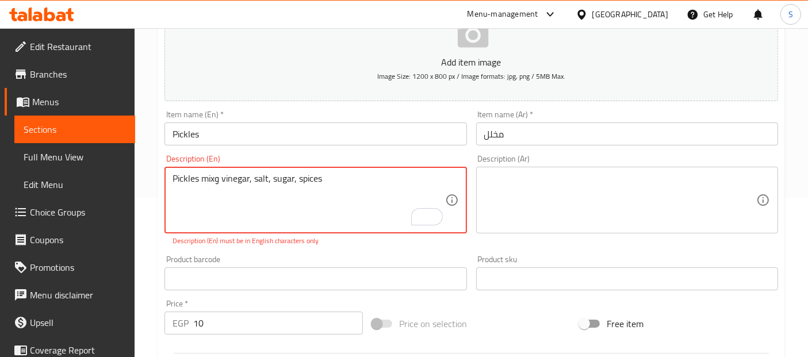
click at [552, 191] on textarea at bounding box center [620, 200] width 272 height 55
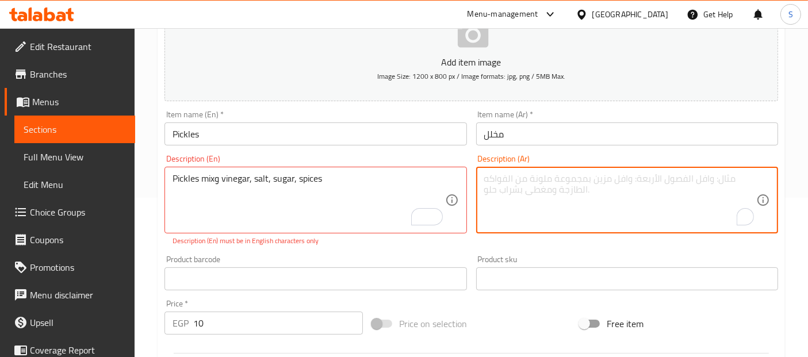
paste textarea "محلل مشكل، خل، ملح، سكر، توابل"
type textarea "محلل مشكل، خل، ملح، سكر، توابل"
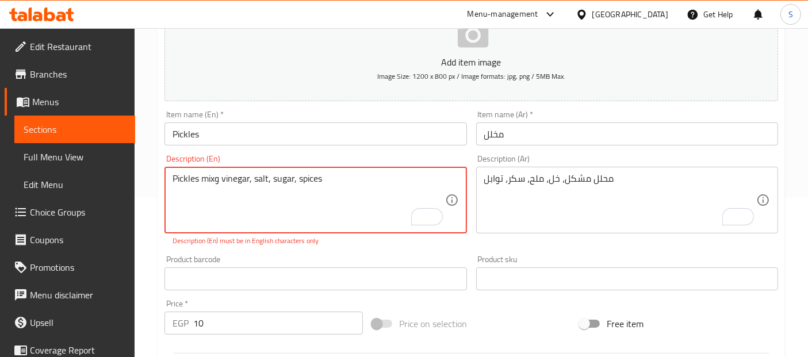
click at [218, 178] on textarea "Pickles mixو vinegar, salt, sugar, spices" at bounding box center [308, 200] width 272 height 55
type textarea "Pickles mix vinegar, salt, sugar, spices"
click at [168, 178] on div "Pickles mix vinegar, salt, sugar, spices Description (En)" at bounding box center [315, 200] width 302 height 67
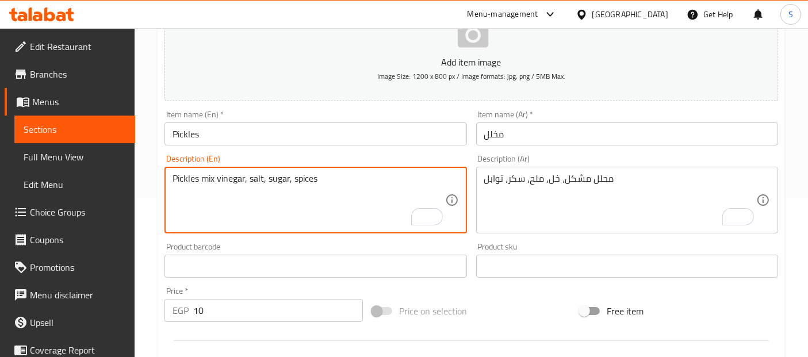
click at [250, 137] on input "Pickles" at bounding box center [315, 133] width 302 height 23
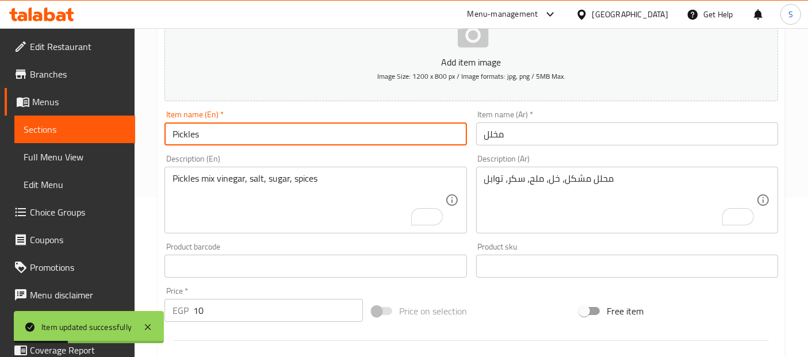
click at [75, 133] on span "Sections" at bounding box center [75, 129] width 102 height 14
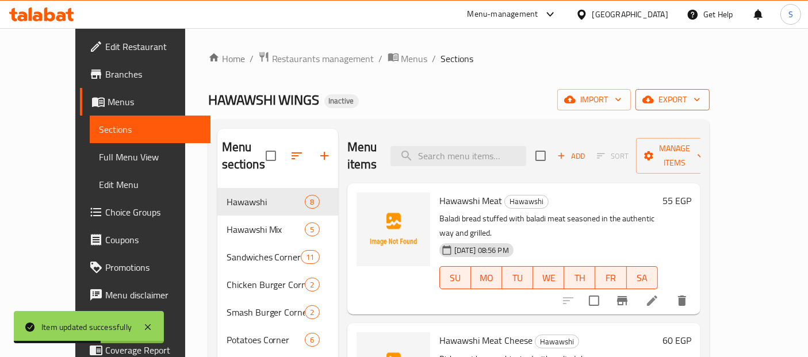
click at [709, 108] on button "export" at bounding box center [672, 99] width 74 height 21
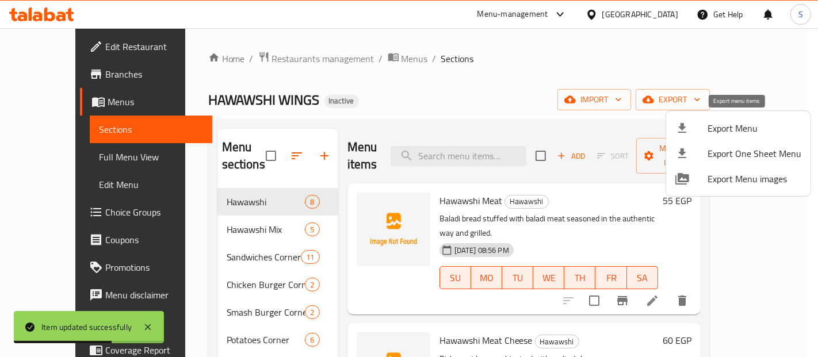
click at [697, 131] on div at bounding box center [691, 128] width 32 height 14
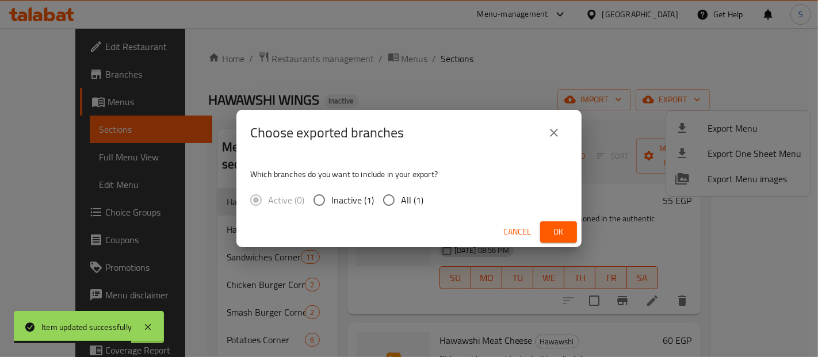
click at [409, 201] on span "All (1)" at bounding box center [412, 200] width 22 height 14
click at [401, 201] on input "All (1)" at bounding box center [389, 200] width 24 height 24
radio input "true"
click at [562, 227] on span "Ok" at bounding box center [558, 232] width 18 height 14
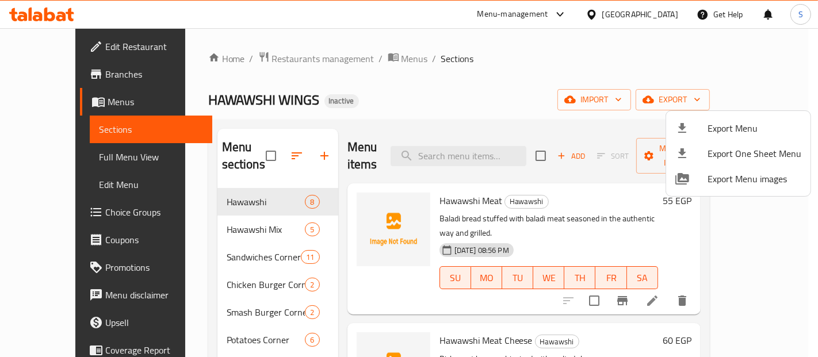
click at [287, 62] on div at bounding box center [409, 178] width 818 height 357
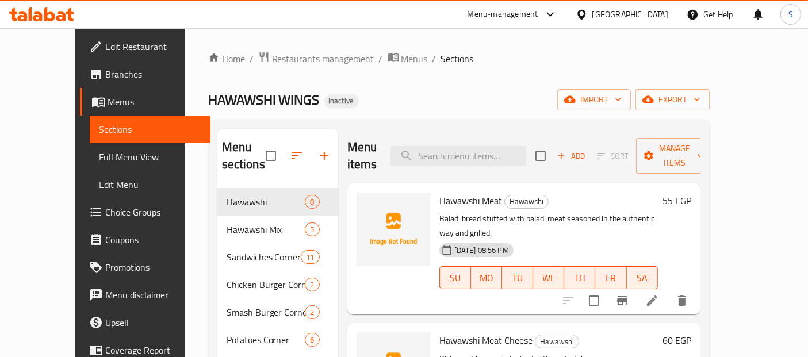
click at [287, 62] on span "Restaurants management" at bounding box center [323, 59] width 102 height 14
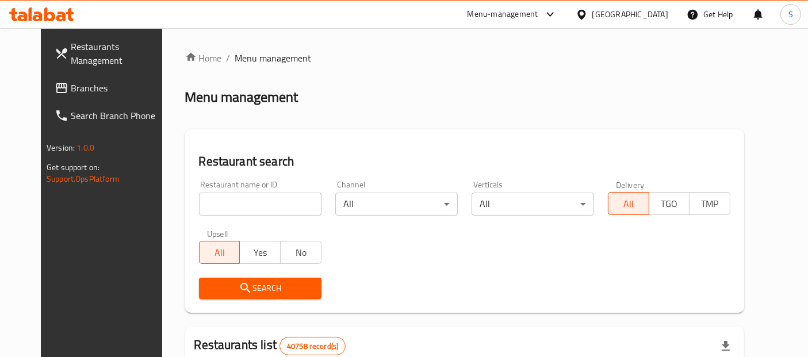
click at [236, 205] on input "search" at bounding box center [260, 204] width 122 height 23
paste input "MIGROS"
type input "MIGROS"
click button "Search" at bounding box center [260, 288] width 122 height 21
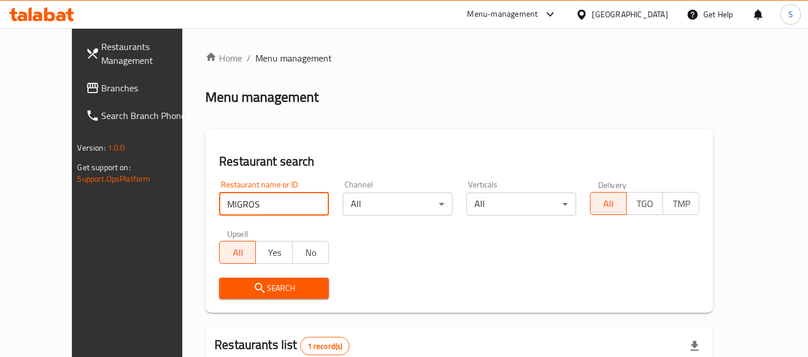
scroll to position [133, 0]
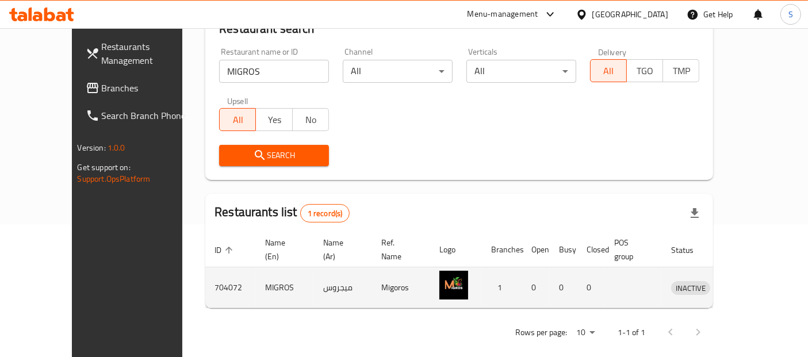
drag, startPoint x: 765, startPoint y: 282, endPoint x: 762, endPoint y: 276, distance: 6.4
click at [762, 276] on td "enhanced table" at bounding box center [744, 287] width 40 height 41
click at [745, 286] on icon "enhanced table" at bounding box center [743, 288] width 4 height 5
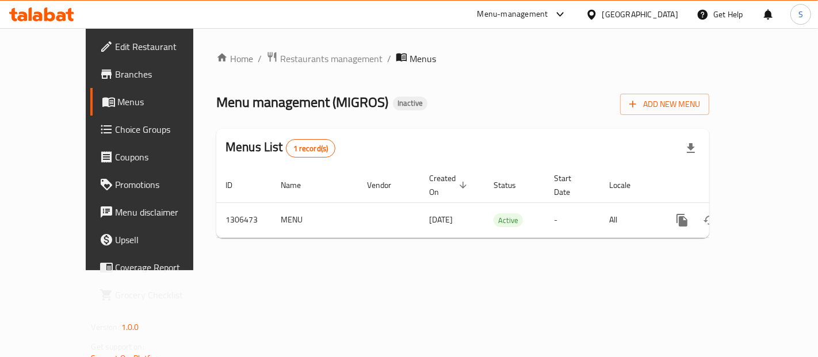
click at [355, 228] on div "Home / Restaurants management / Menus Menu management ( MIGROS ) Inactive Add N…" at bounding box center [462, 149] width 493 height 196
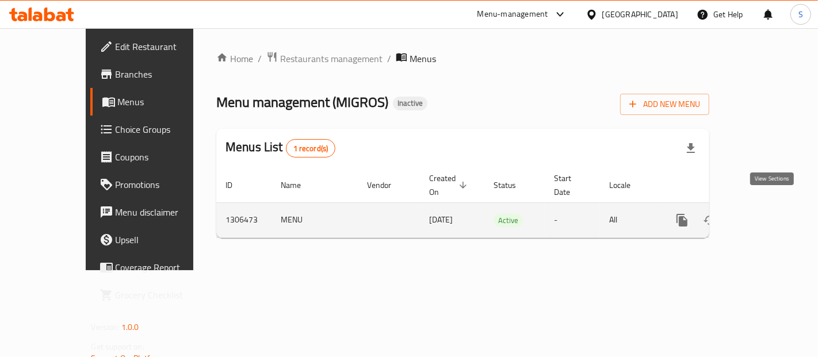
click at [765, 213] on icon "enhanced table" at bounding box center [765, 220] width 14 height 14
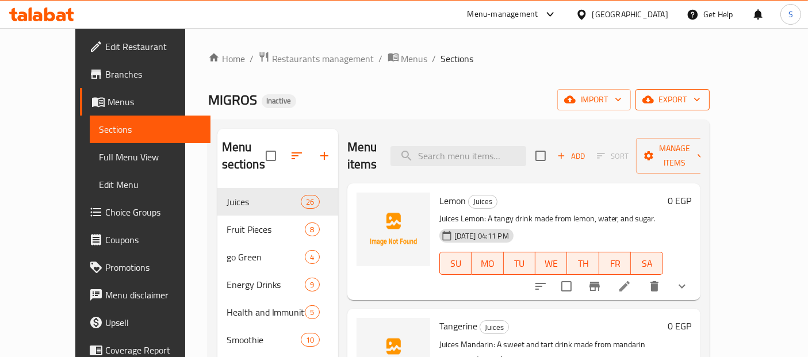
click at [700, 97] on span "export" at bounding box center [673, 100] width 56 height 14
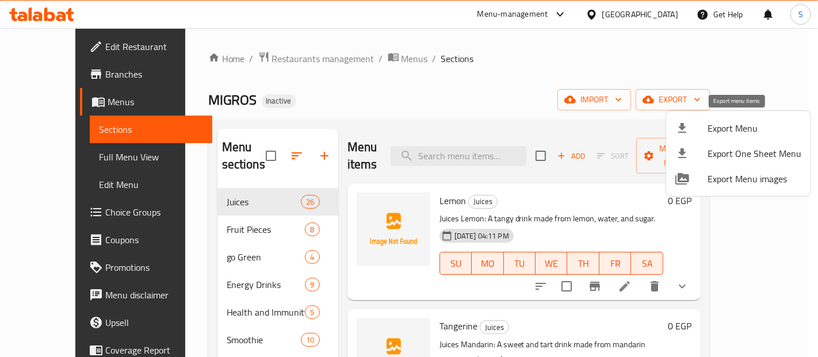
click at [716, 117] on li "Export Menu" at bounding box center [738, 128] width 144 height 25
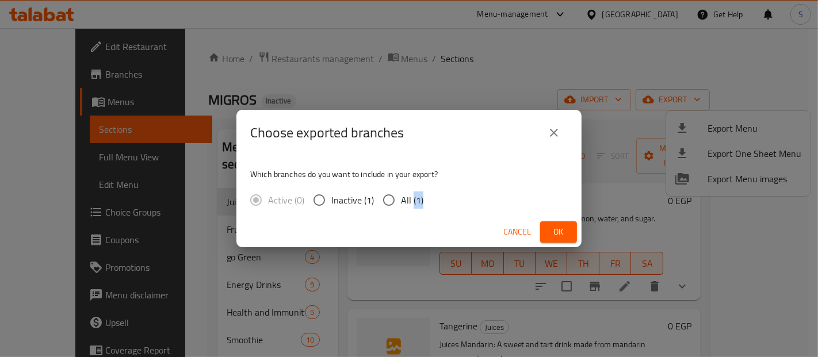
drag, startPoint x: 412, startPoint y: 213, endPoint x: 411, endPoint y: 202, distance: 10.5
click at [411, 202] on div "Which branches do you want to include in your export? Active (0) Inactive (1) A…" at bounding box center [408, 186] width 345 height 61
click at [411, 202] on span "All (1)" at bounding box center [412, 200] width 22 height 14
click at [401, 202] on input "All (1)" at bounding box center [389, 200] width 24 height 24
radio input "true"
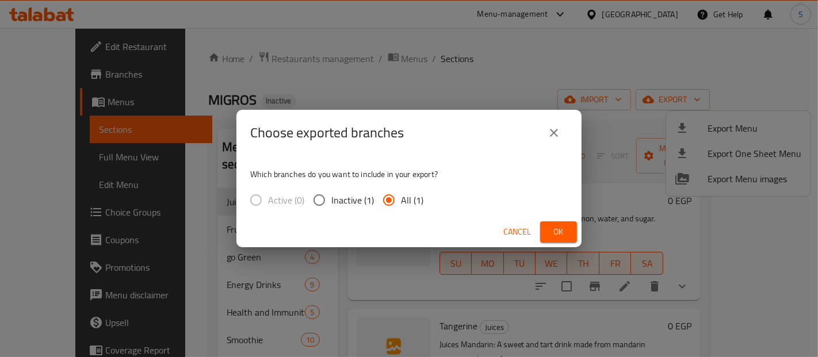
click at [553, 232] on span "Ok" at bounding box center [558, 232] width 18 height 14
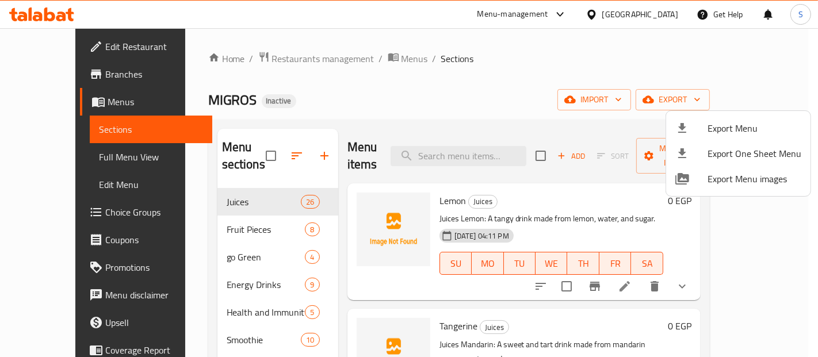
click at [59, 152] on div at bounding box center [409, 178] width 818 height 357
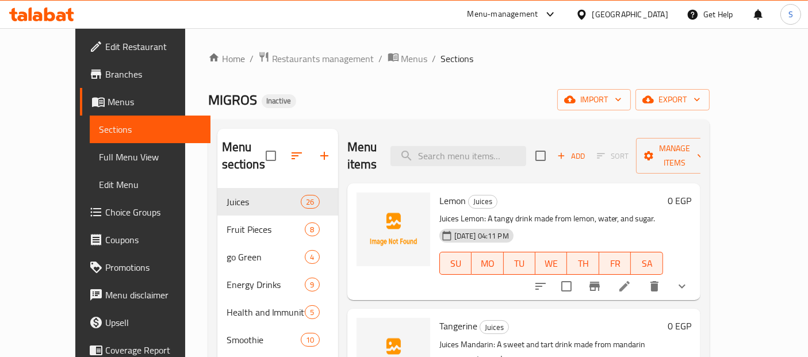
click at [99, 152] on span "Full Menu View" at bounding box center [150, 157] width 102 height 14
